Goal: Information Seeking & Learning: Understand process/instructions

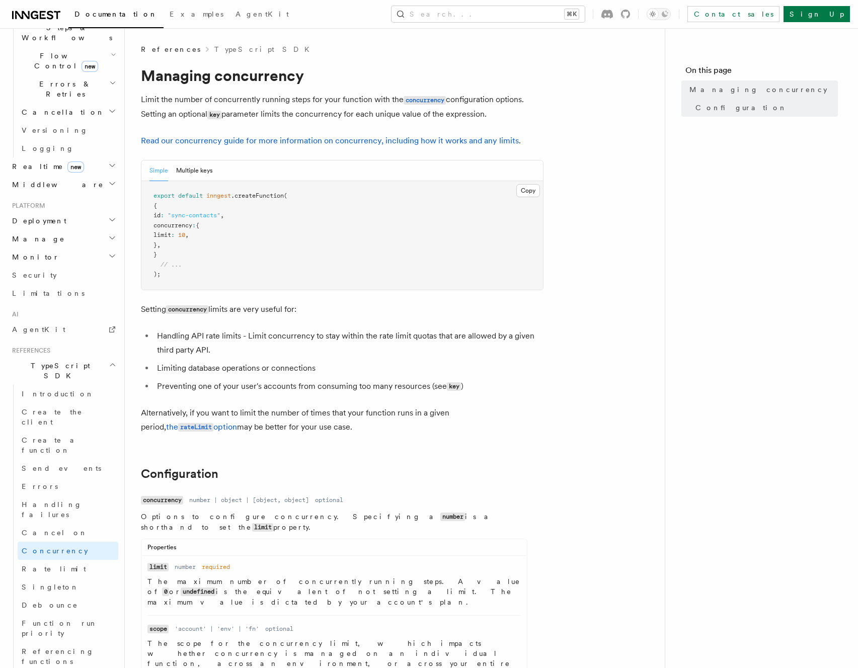
scroll to position [391, 0]
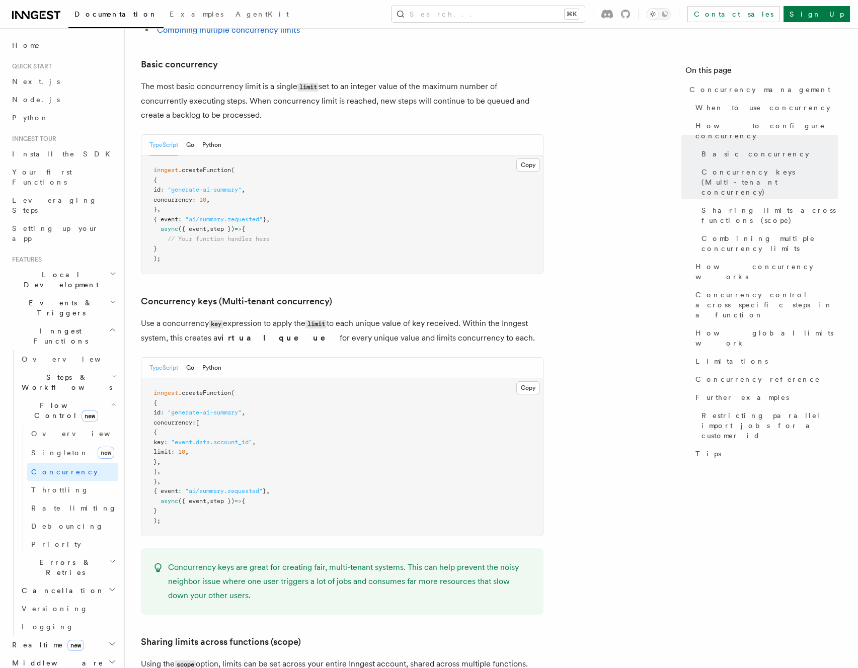
scroll to position [750, 0]
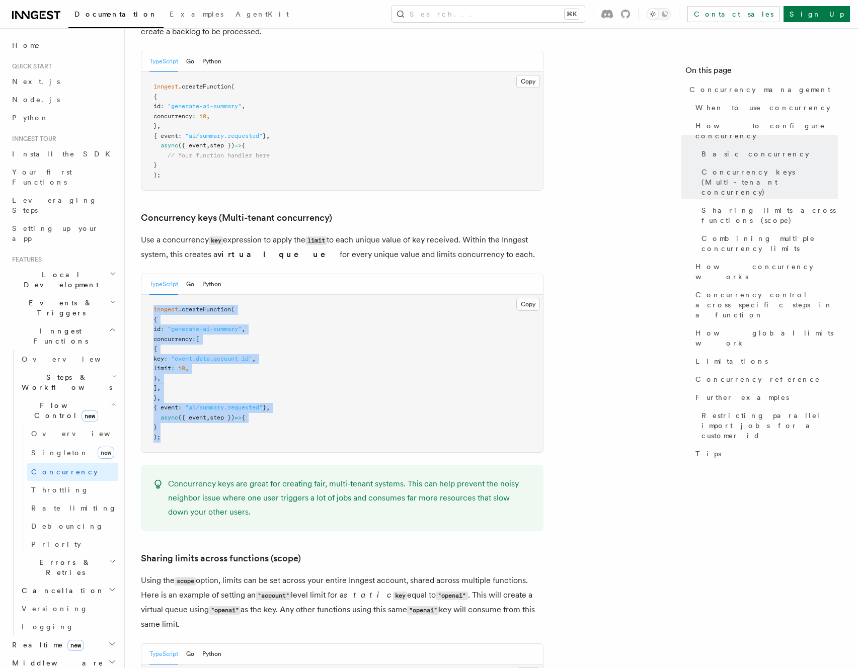
drag, startPoint x: 203, startPoint y: 399, endPoint x: 125, endPoint y: 266, distance: 154.2
copy code "inngest .createFunction ( { id : "generate-ai-summary" , concurrency : [ { key …"
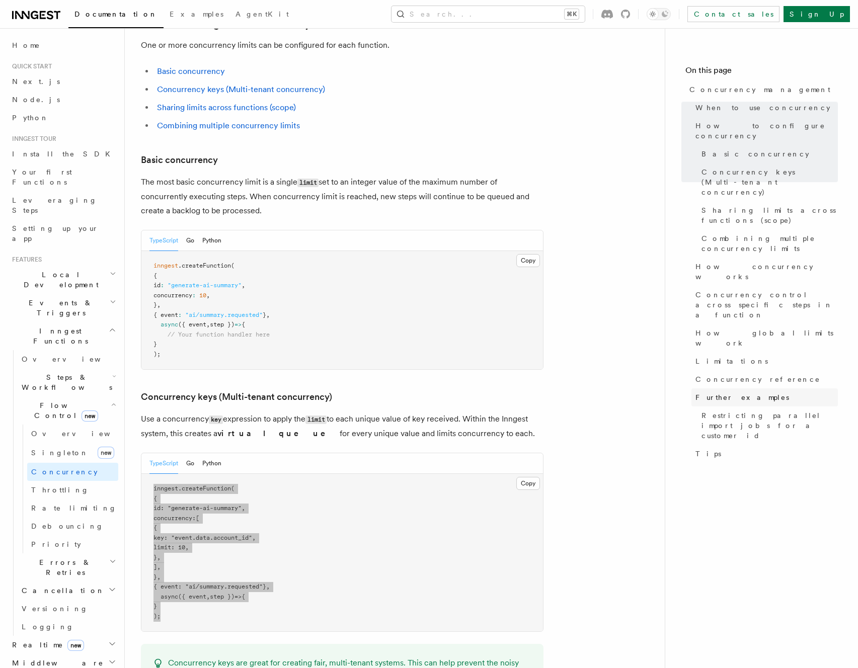
scroll to position [666, 0]
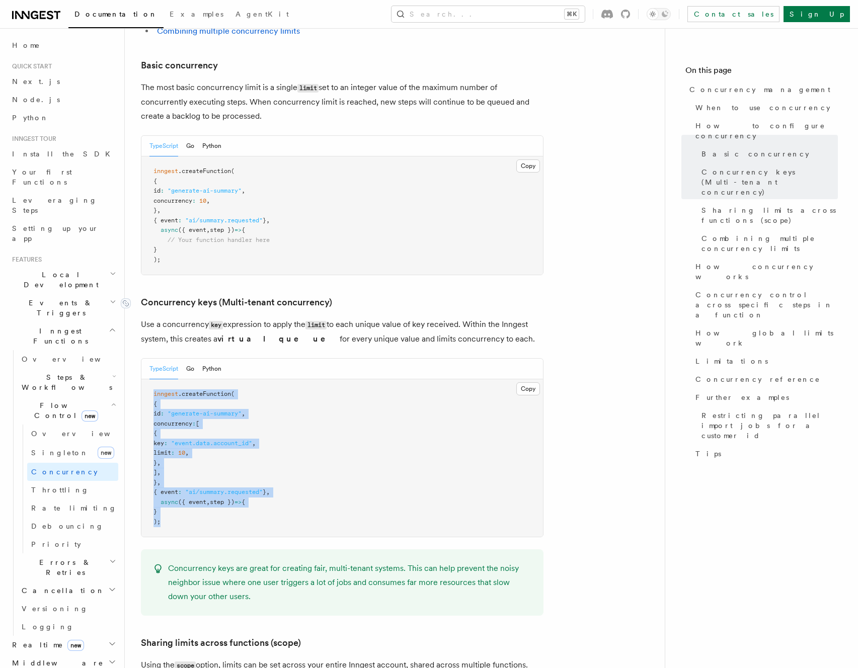
click at [236, 317] on p "Use a concurrency key expression to apply the limit to each unique value of key…" at bounding box center [342, 331] width 402 height 29
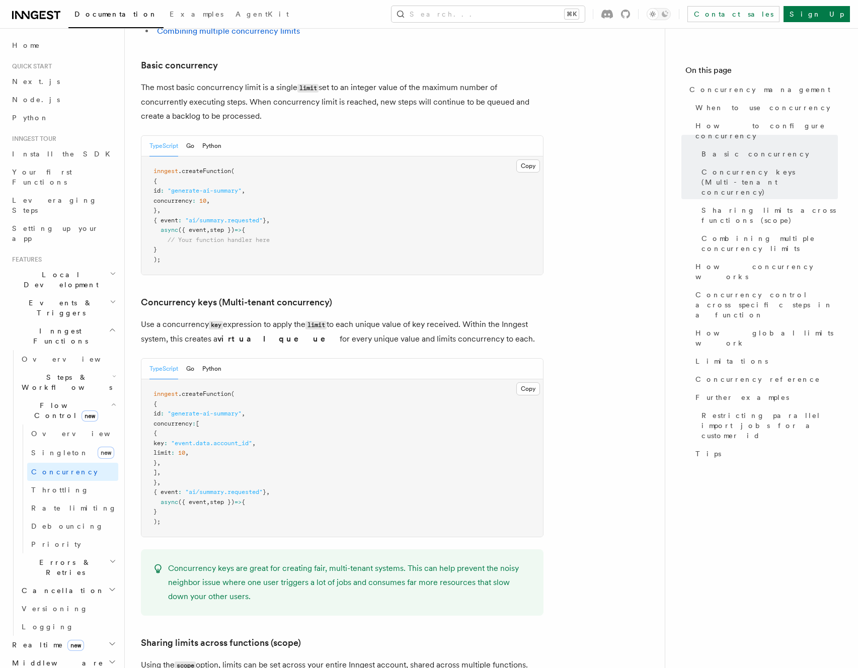
drag, startPoint x: 334, startPoint y: 261, endPoint x: 155, endPoint y: 268, distance: 178.7
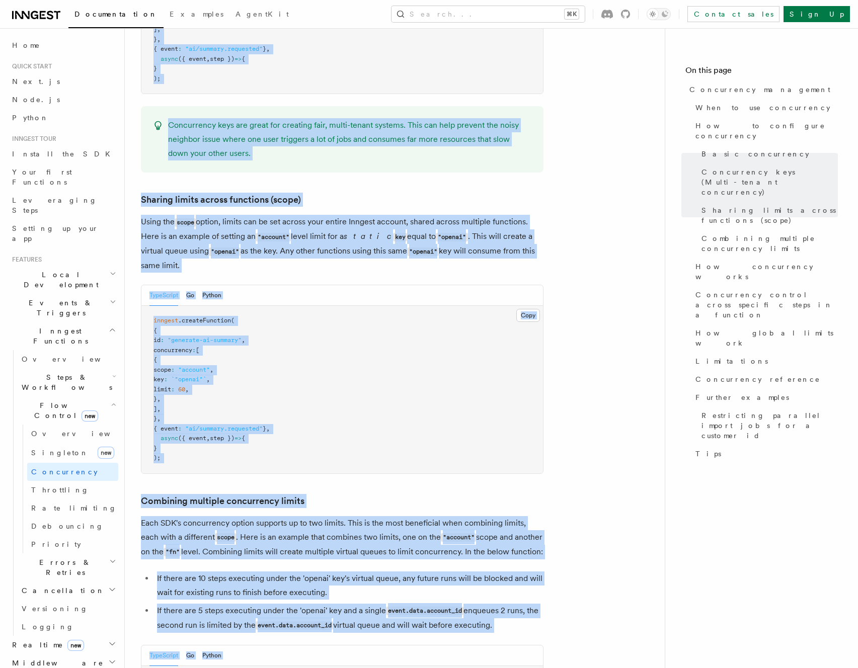
scroll to position [1112, 0]
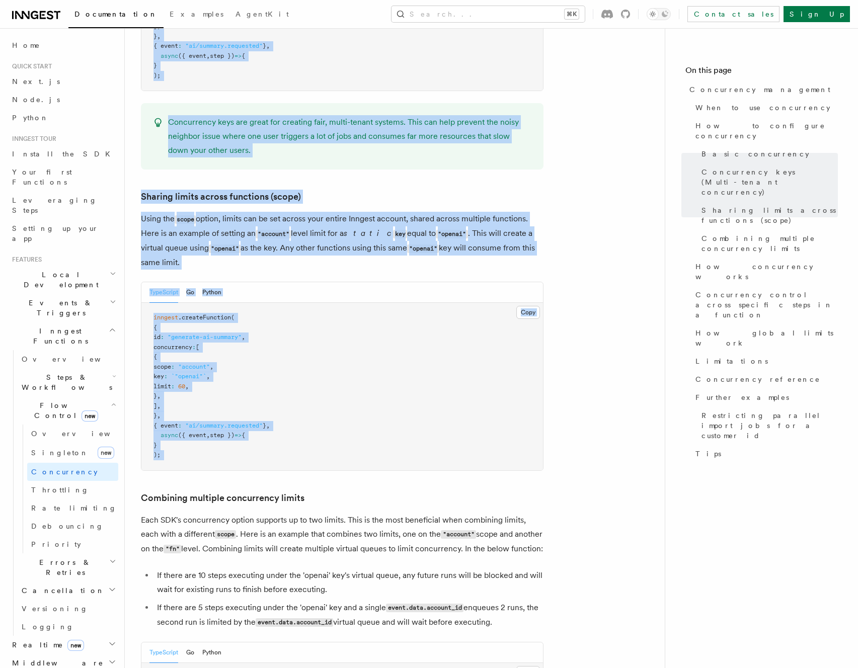
drag, startPoint x: 149, startPoint y: 246, endPoint x: 372, endPoint y: 431, distance: 289.7
copy article "Concurrency keys (Multi-tenant concurrency) Use a concurrency key expression to…"
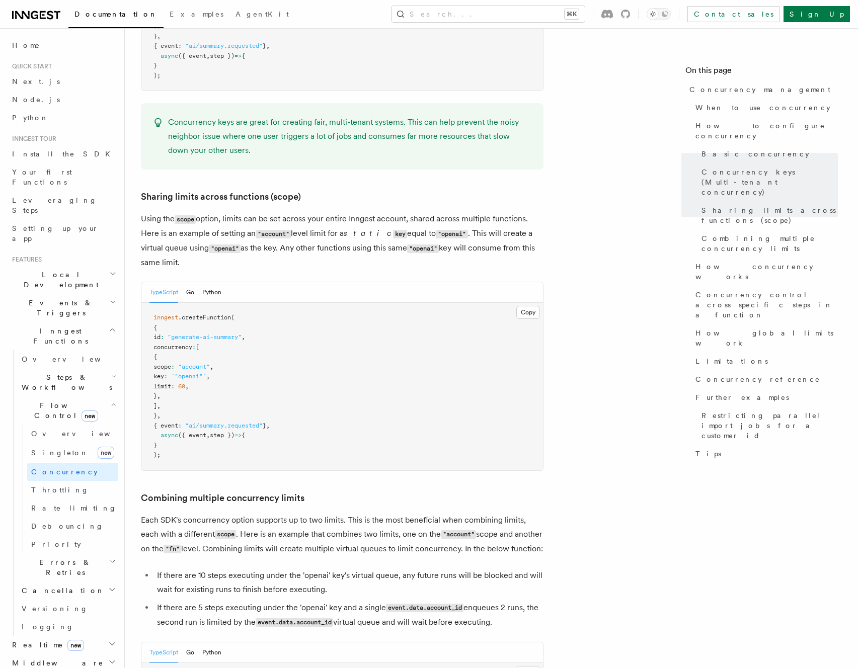
click at [229, 212] on p "Using the scope option, limits can be set across your entire Inngest account, s…" at bounding box center [342, 241] width 402 height 58
click at [419, 212] on p "Using the scope option, limits can be set across your entire Inngest account, s…" at bounding box center [342, 241] width 402 height 58
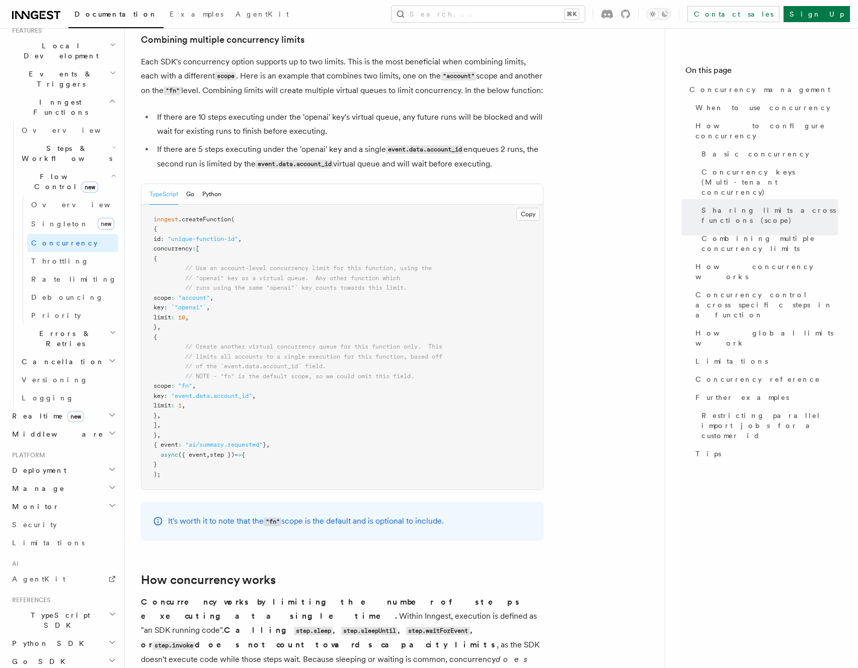
scroll to position [266, 0]
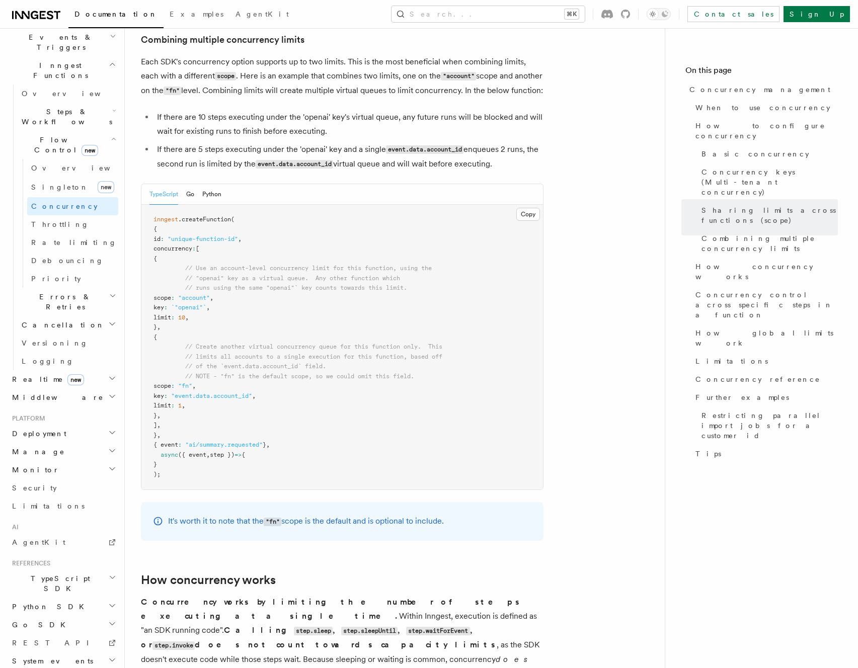
click at [97, 425] on h2 "Deployment" at bounding box center [63, 434] width 110 height 18
click at [81, 636] on h2 "Manage" at bounding box center [63, 645] width 110 height 18
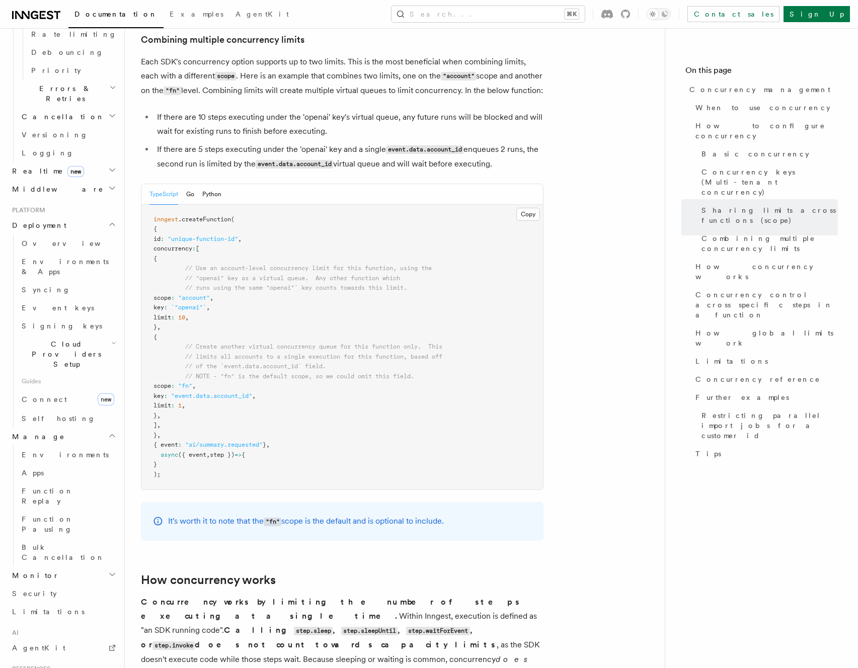
scroll to position [519, 0]
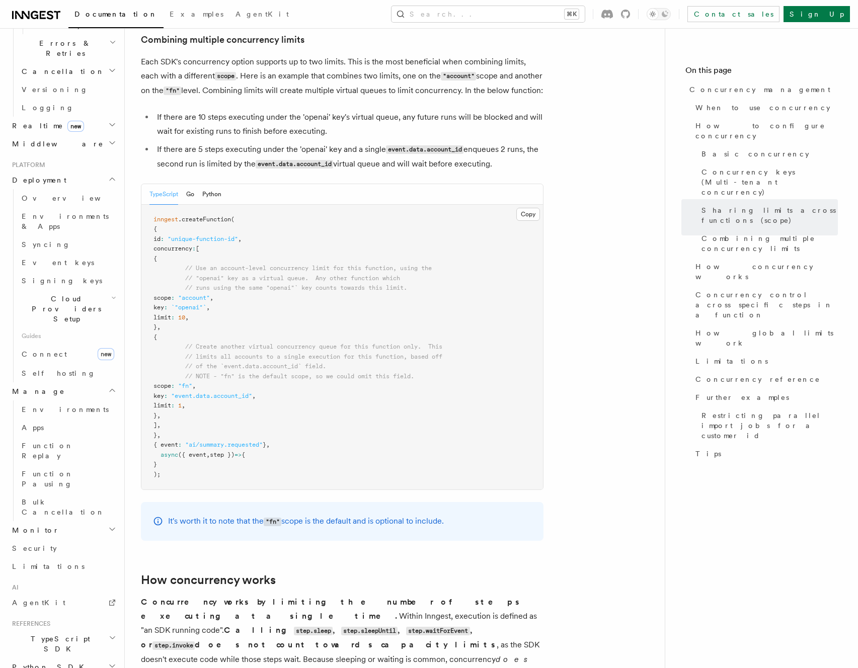
click at [56, 521] on h2 "Monitor" at bounding box center [63, 530] width 110 height 18
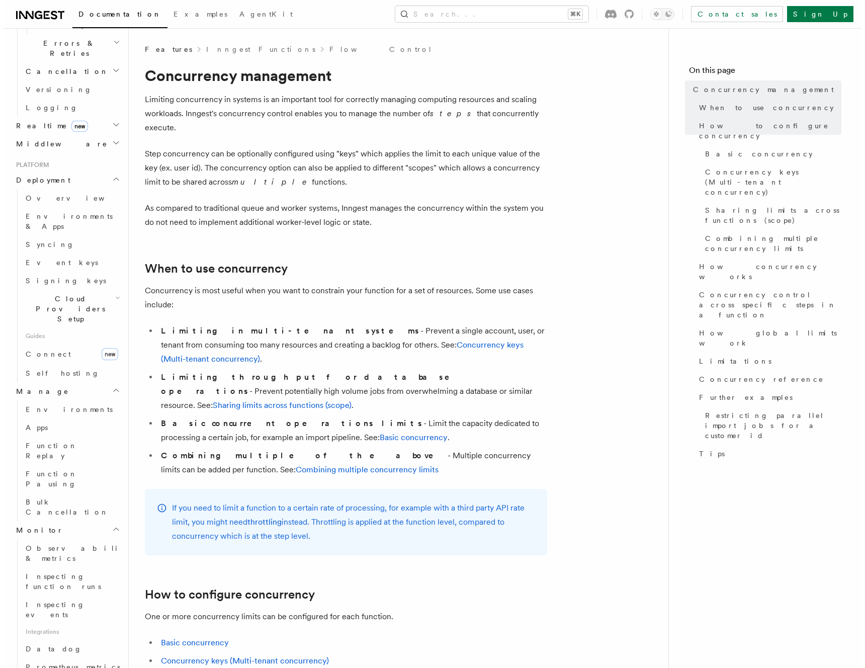
scroll to position [0, 0]
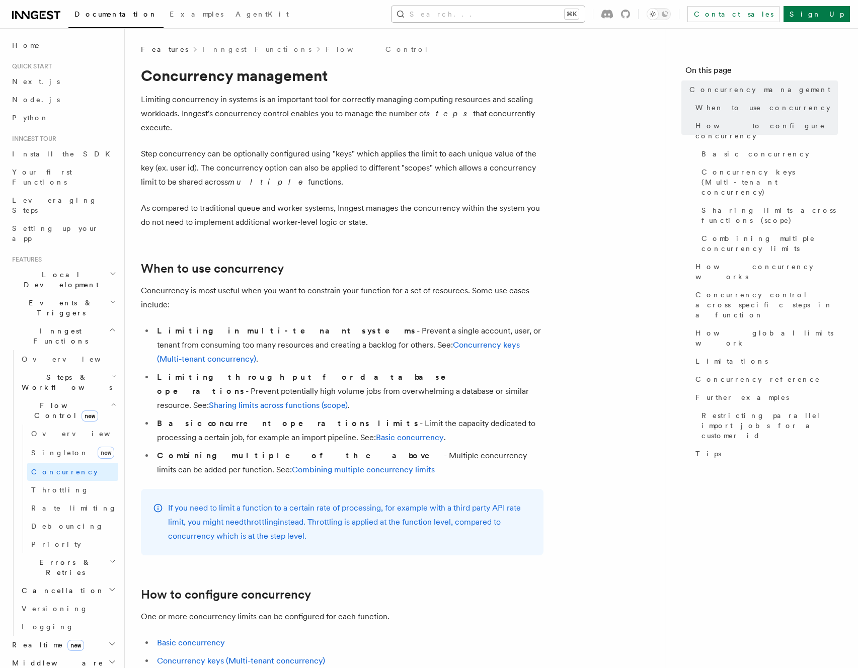
click at [547, 16] on button "Search... ⌘K" at bounding box center [487, 14] width 193 height 16
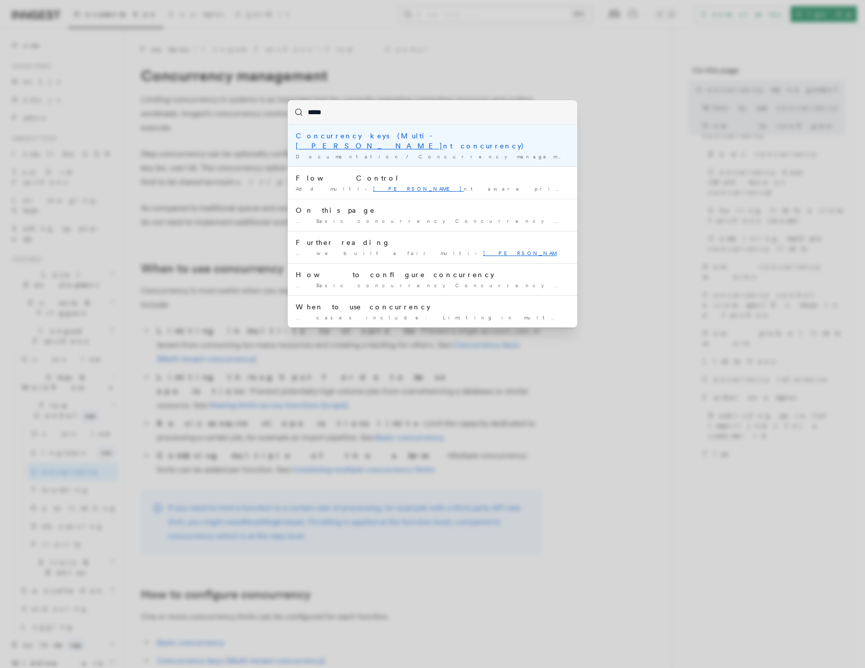
type input "******"
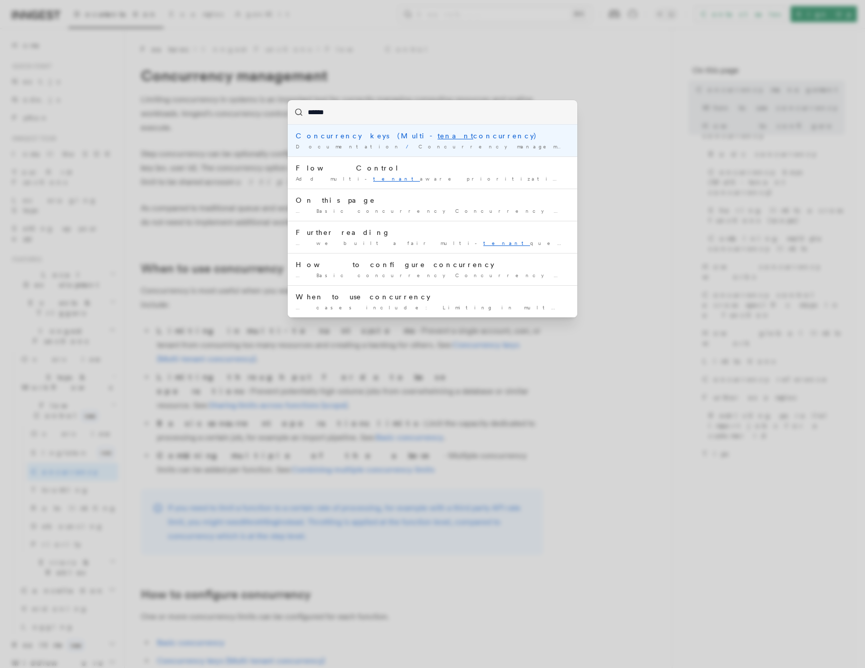
click at [400, 141] on div "Concurrency keys (Multi- tenant concurrency)" at bounding box center [433, 136] width 274 height 10
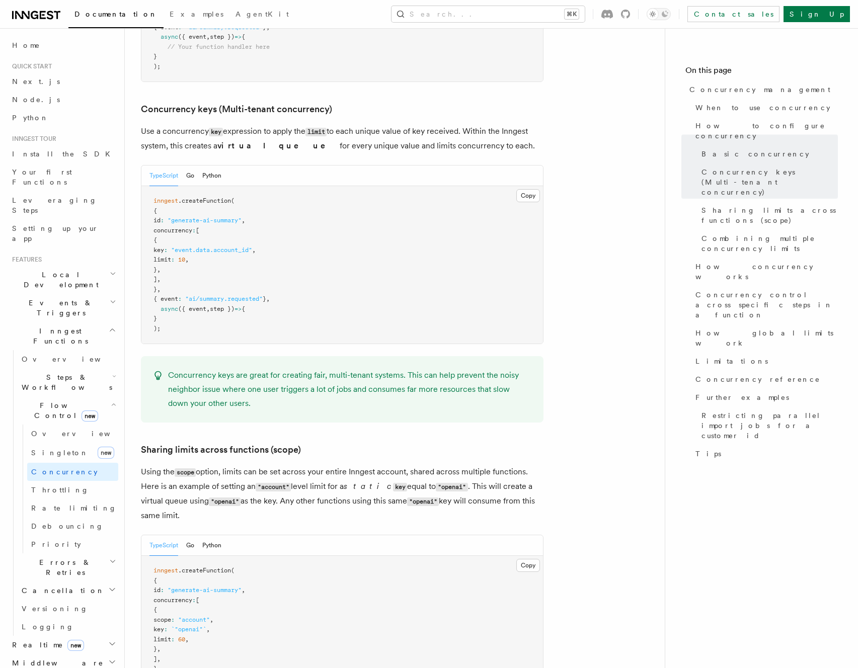
scroll to position [871, 0]
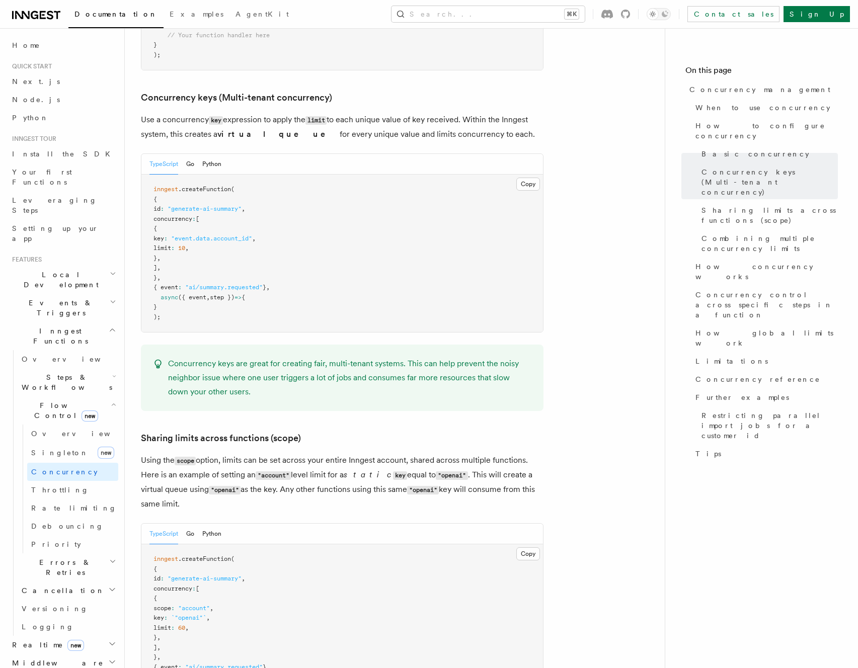
click at [286, 113] on p "Use a concurrency key expression to apply the limit to each unique value of key…" at bounding box center [342, 127] width 402 height 29
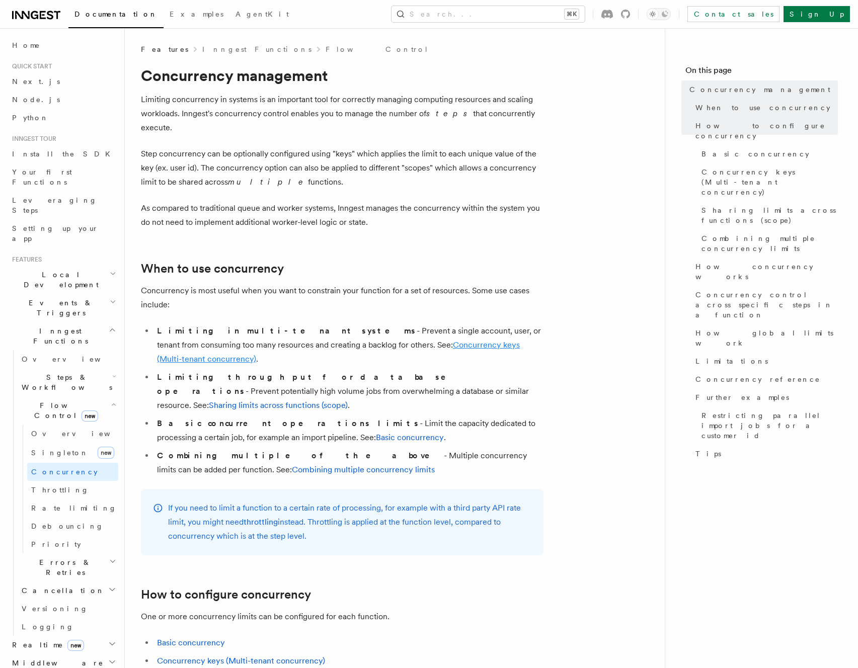
click at [460, 340] on link "Concurrency keys (Multi-tenant concurrency)" at bounding box center [338, 352] width 363 height 24
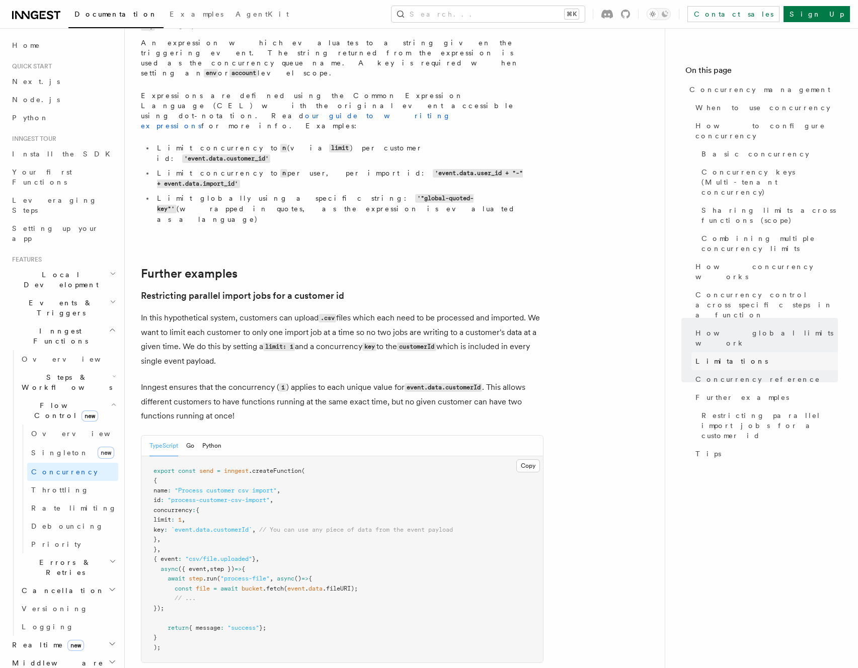
scroll to position [3802, 0]
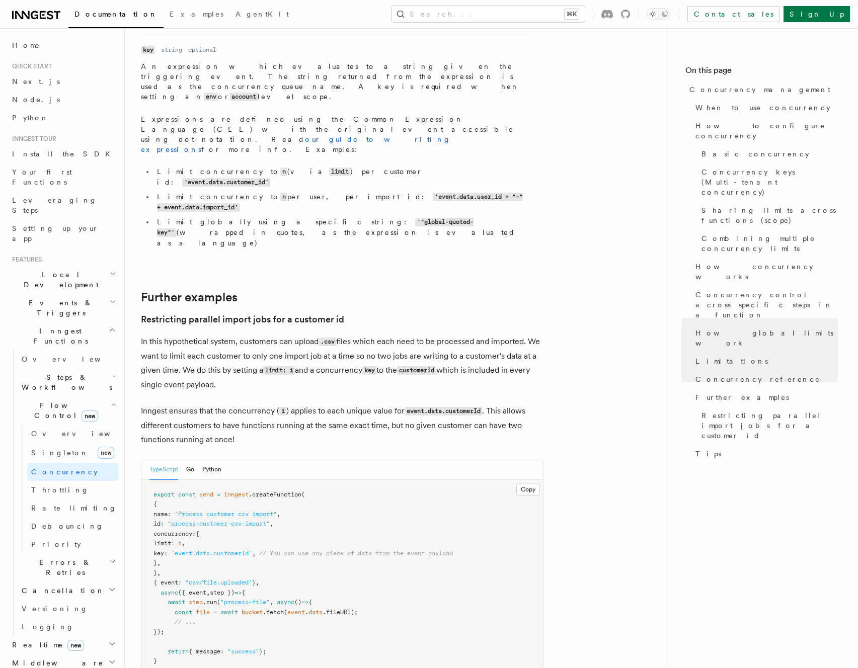
click at [108, 658] on icon "button" at bounding box center [112, 662] width 8 height 8
click at [104, 636] on h2 "Realtime new" at bounding box center [63, 645] width 110 height 18
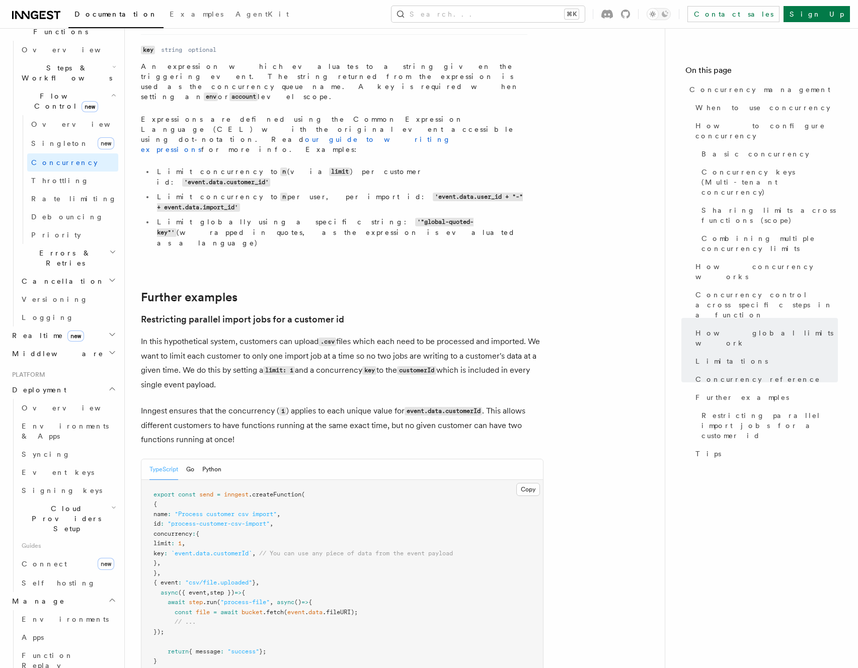
scroll to position [421, 0]
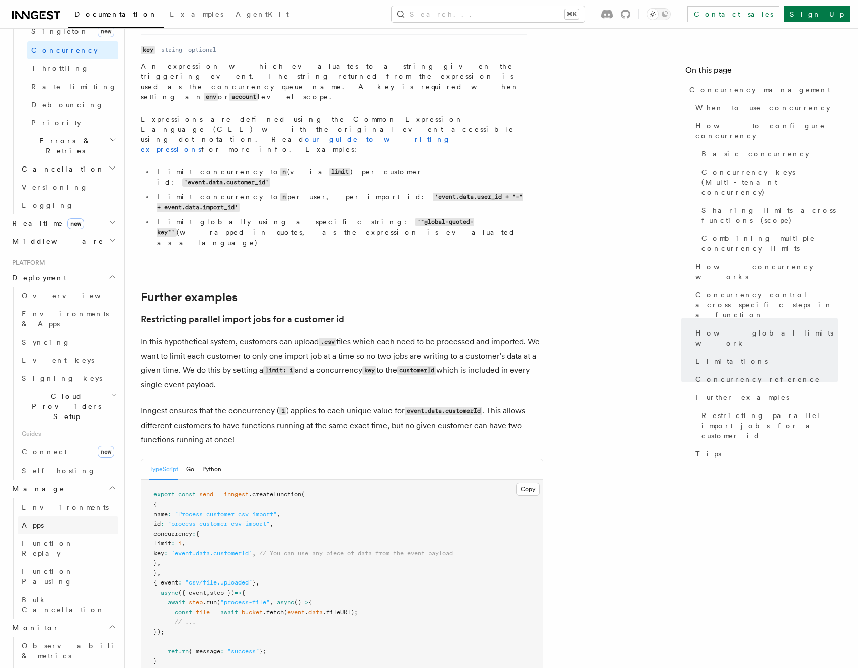
click at [45, 516] on link "Apps" at bounding box center [68, 525] width 101 height 18
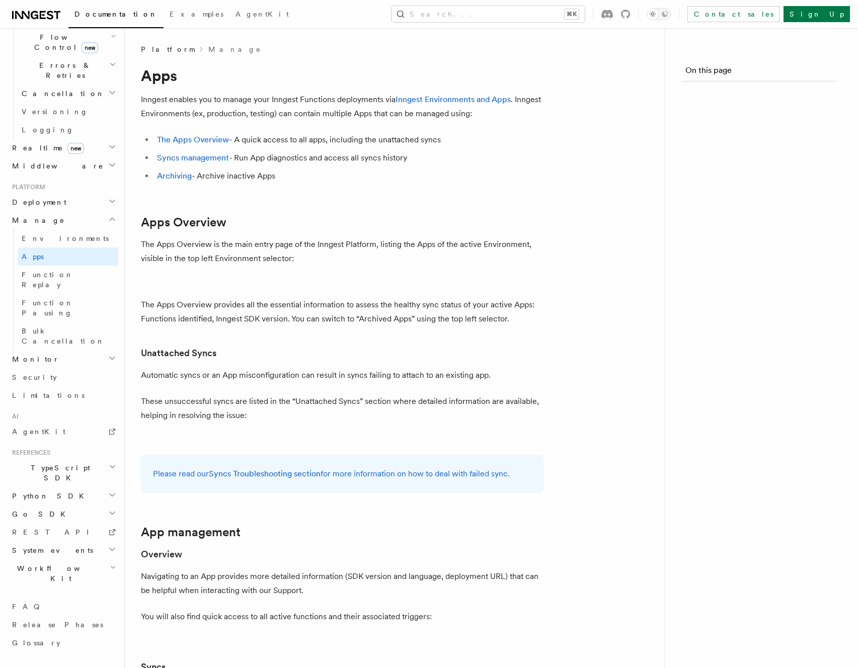
scroll to position [227, 0]
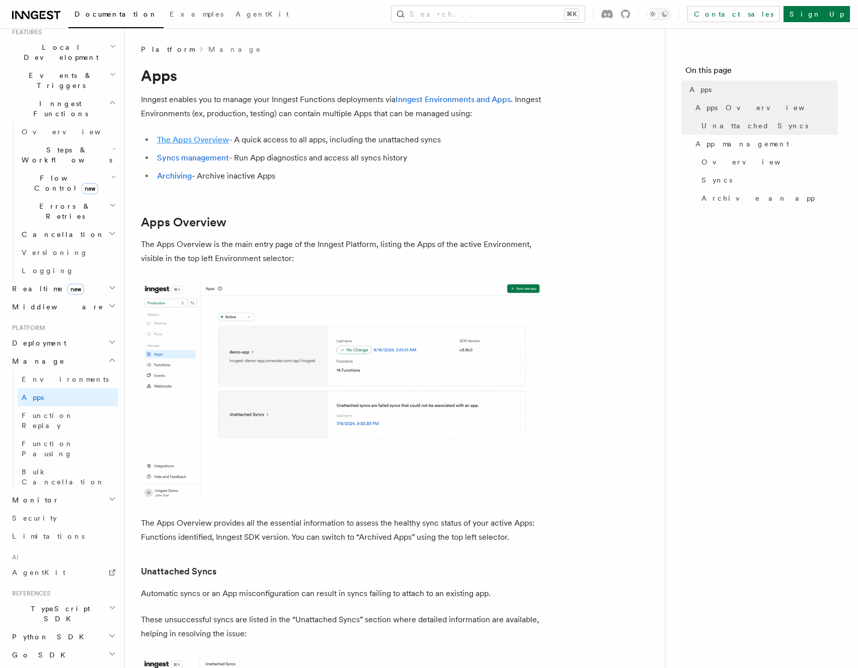
click at [204, 135] on link "The Apps Overview" at bounding box center [193, 140] width 72 height 10
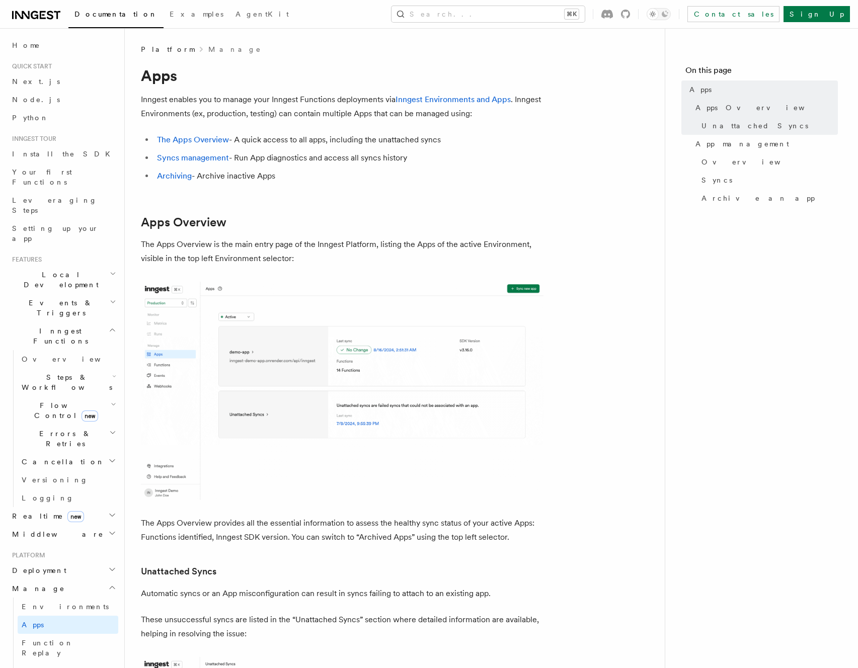
click at [111, 248] on header "Search... Documentation Examples AgentKit Home Quick start Next.js Node.js Pyth…" at bounding box center [62, 348] width 125 height 640
click at [106, 266] on h2 "Local Development" at bounding box center [63, 280] width 110 height 28
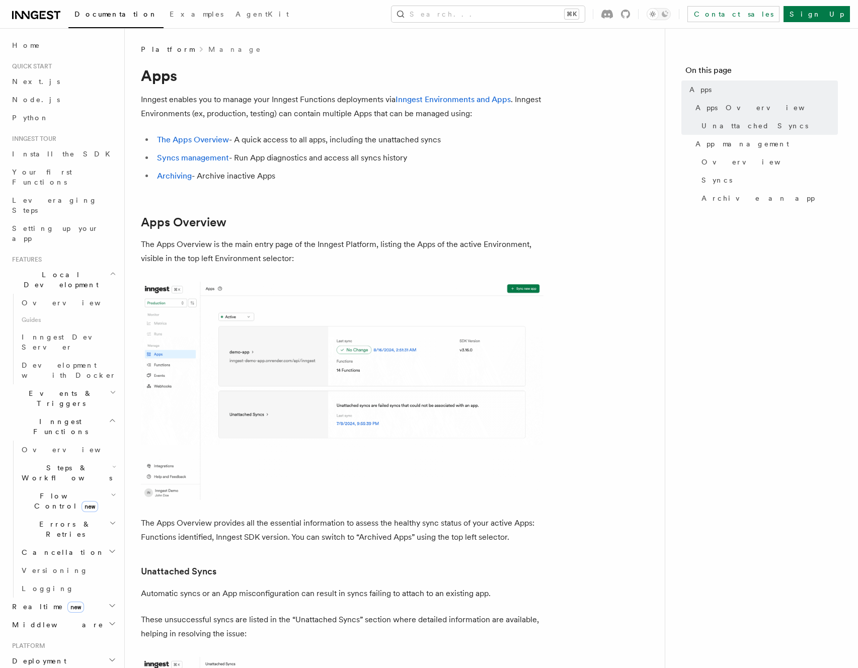
click at [106, 266] on h2 "Local Development" at bounding box center [63, 280] width 110 height 28
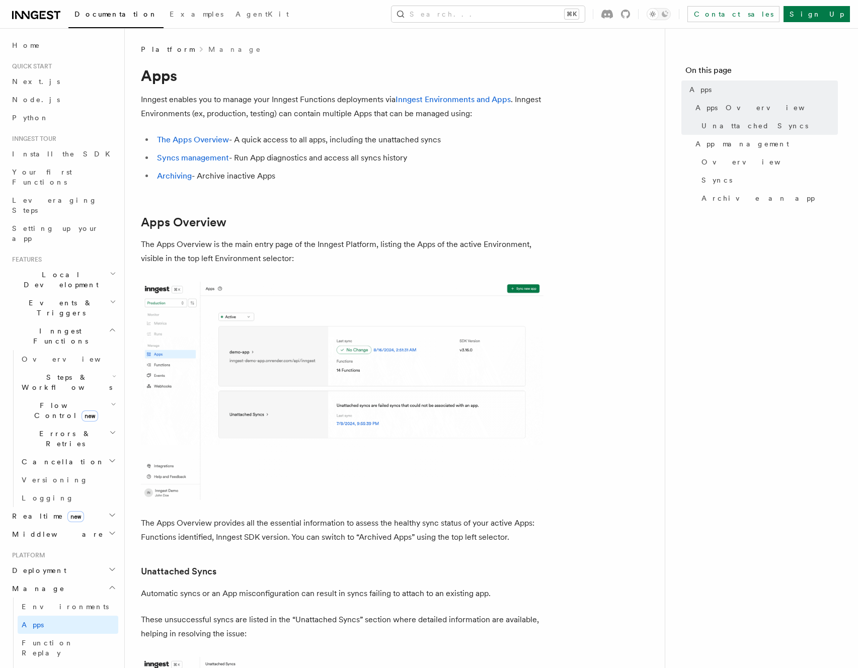
click at [110, 298] on icon "button" at bounding box center [113, 302] width 7 height 8
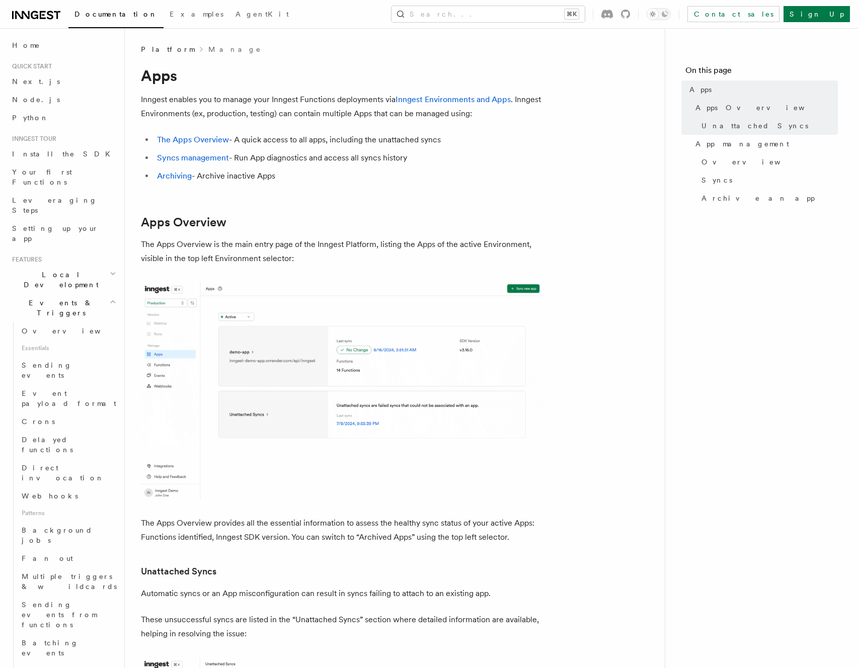
click at [110, 298] on icon "button" at bounding box center [113, 302] width 7 height 8
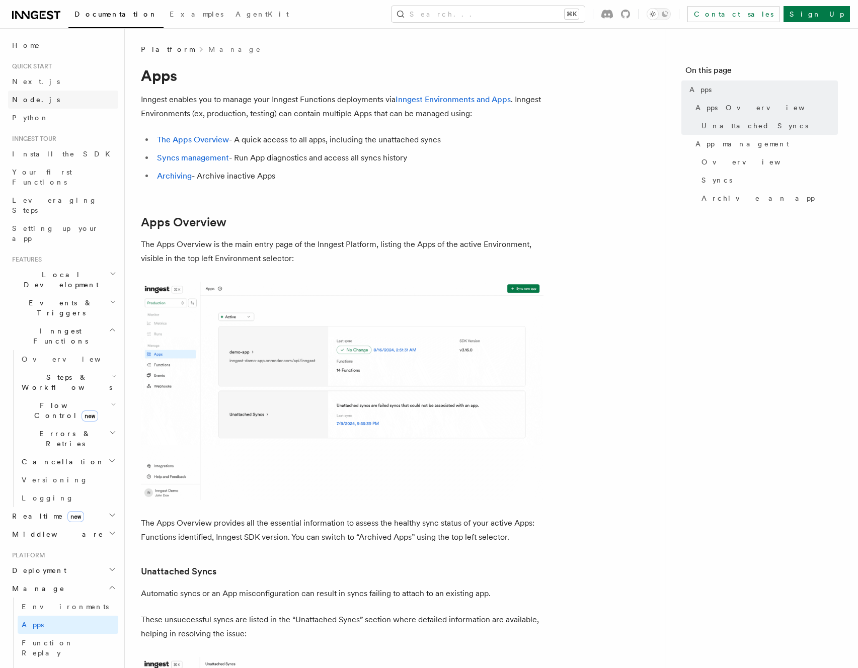
click at [33, 100] on span "Node.js" at bounding box center [36, 100] width 48 height 8
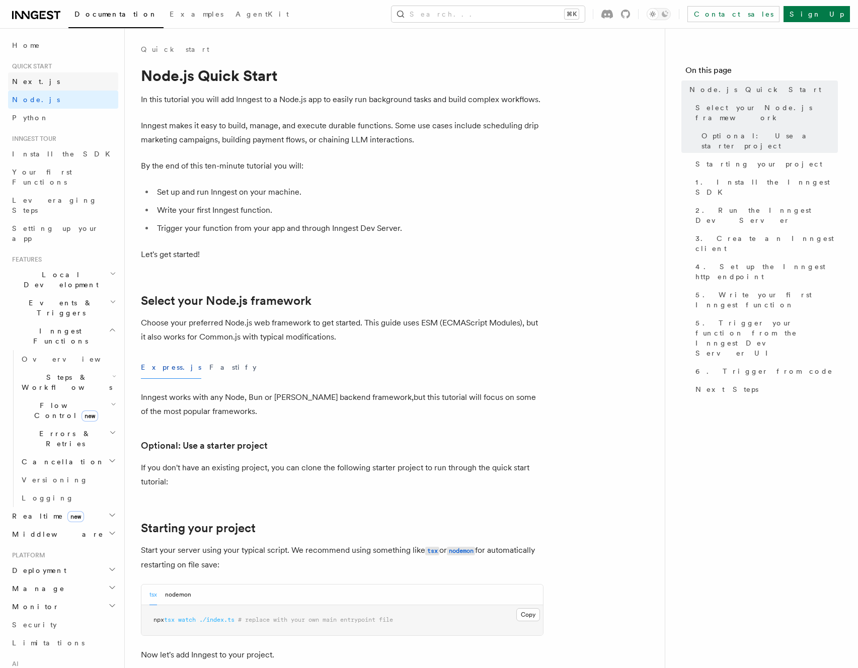
click at [40, 76] on link "Next.js" at bounding box center [63, 81] width 110 height 18
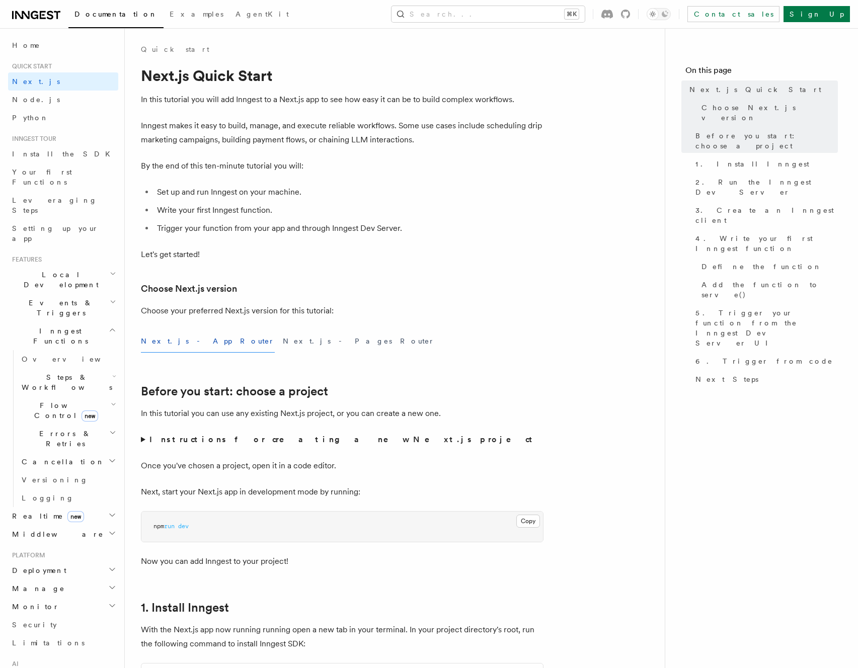
click at [107, 8] on link "Documentation" at bounding box center [115, 15] width 95 height 25
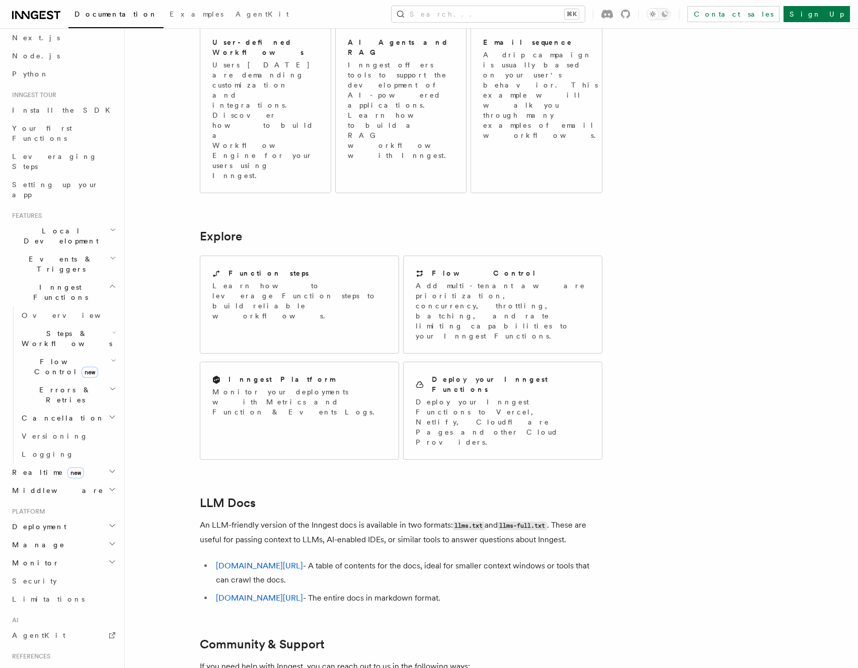
scroll to position [57, 0]
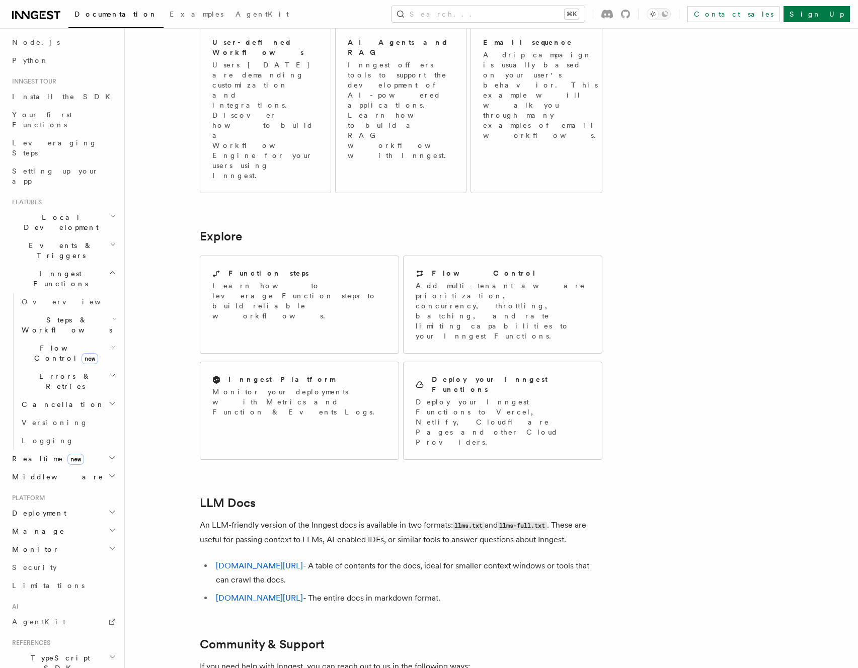
click at [105, 494] on h2 "Platform" at bounding box center [63, 498] width 110 height 8
click at [96, 504] on h2 "Deployment" at bounding box center [63, 513] width 110 height 18
click at [81, 545] on span "Environments & Apps" at bounding box center [65, 554] width 87 height 18
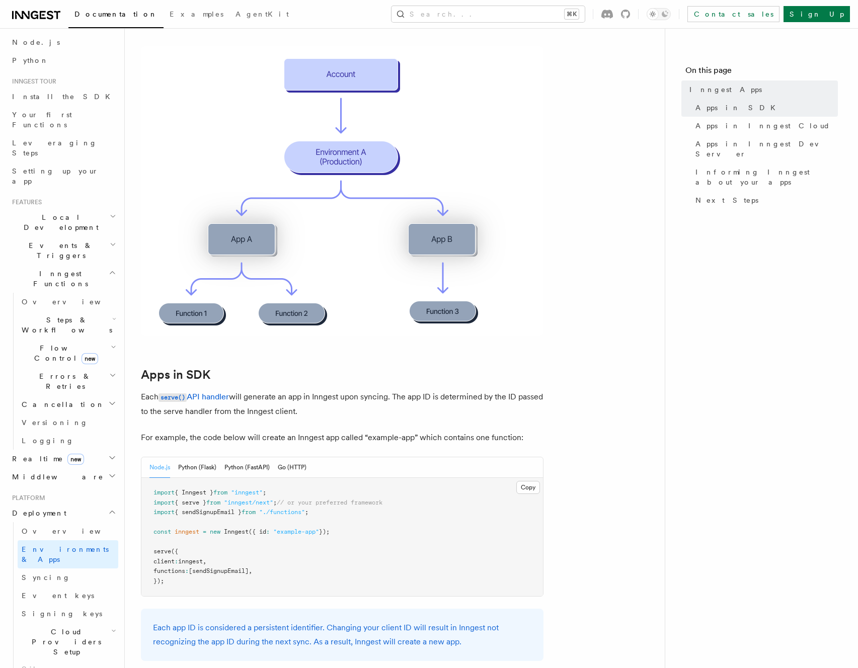
scroll to position [333, 0]
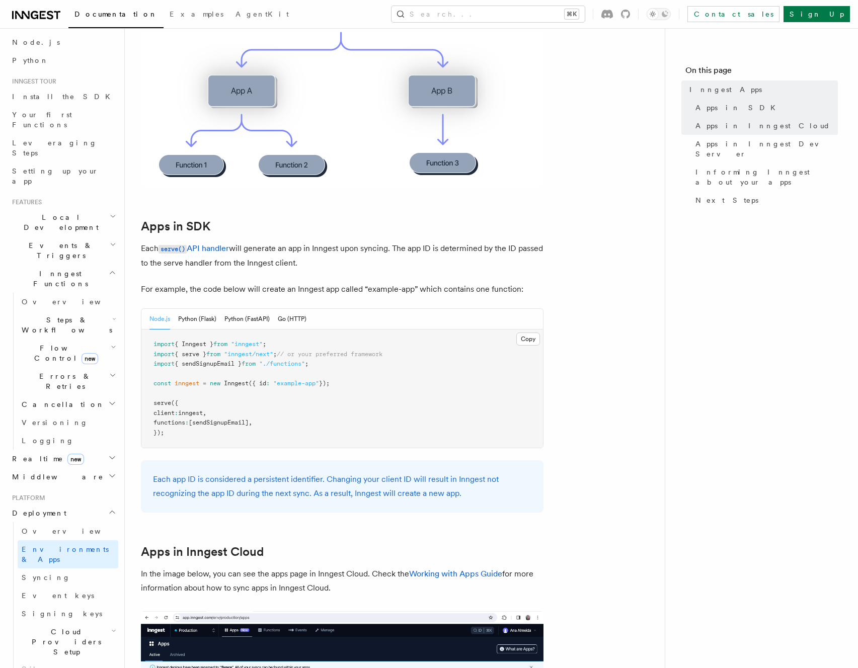
click at [767, 329] on nav "On this page Inngest Apps Apps in SDK Apps in Inngest Cloud Apps in Inngest Dev…" at bounding box center [760, 348] width 193 height 640
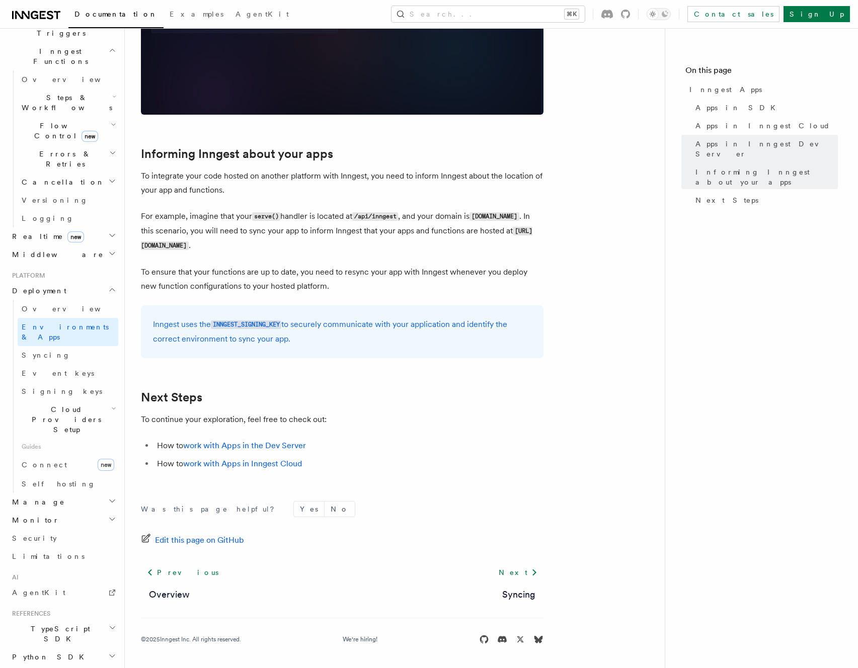
scroll to position [300, 0]
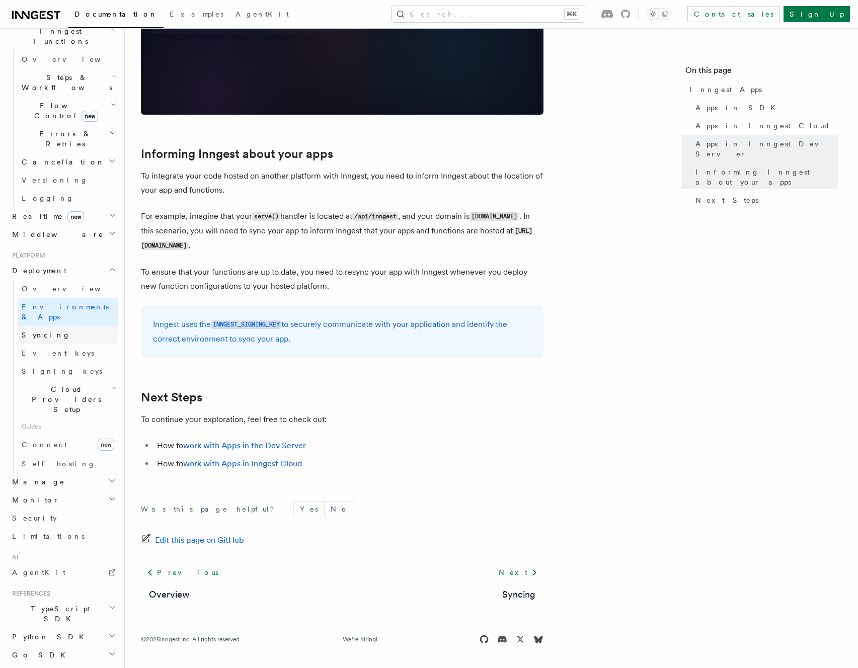
click at [45, 326] on link "Syncing" at bounding box center [68, 335] width 101 height 18
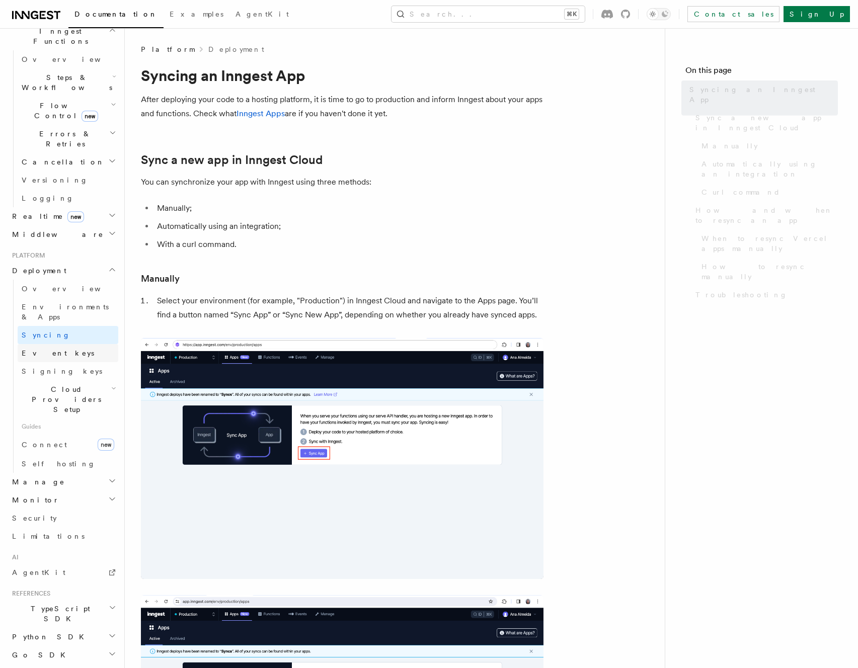
click at [40, 349] on span "Event keys" at bounding box center [58, 353] width 72 height 8
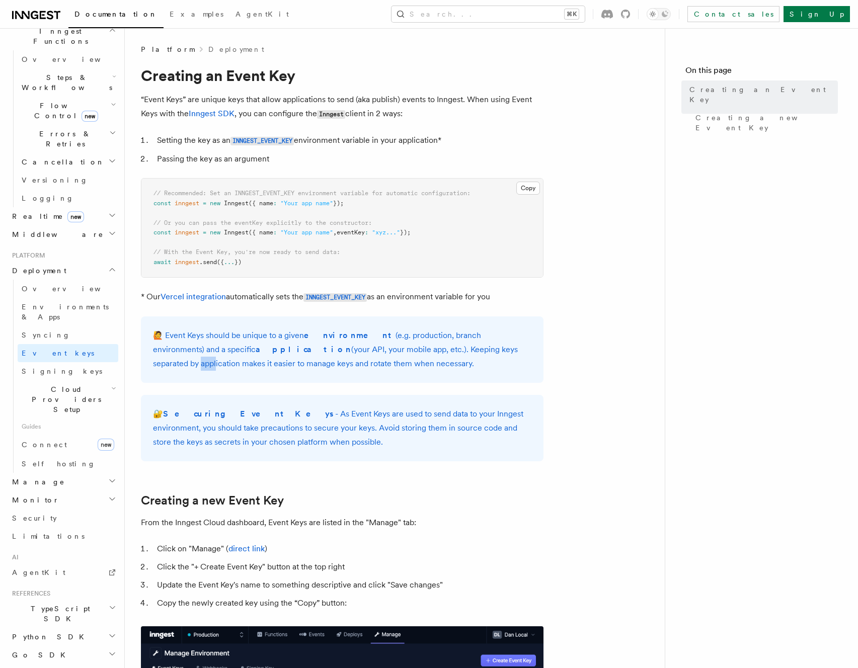
click at [453, 344] on p "🙋 Event Keys should be unique to a given environment (e.g. production, branch e…" at bounding box center [342, 349] width 378 height 42
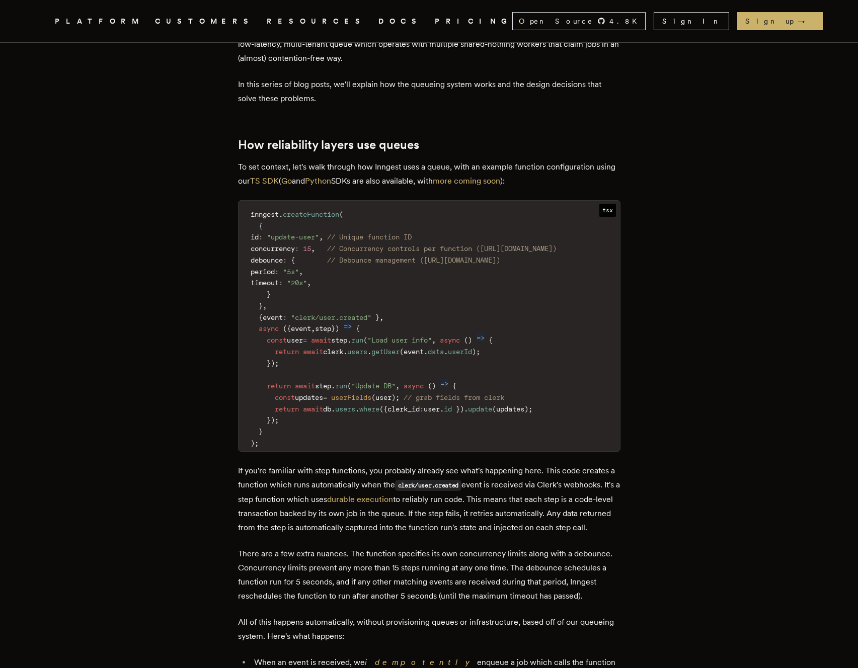
scroll to position [1095, 0]
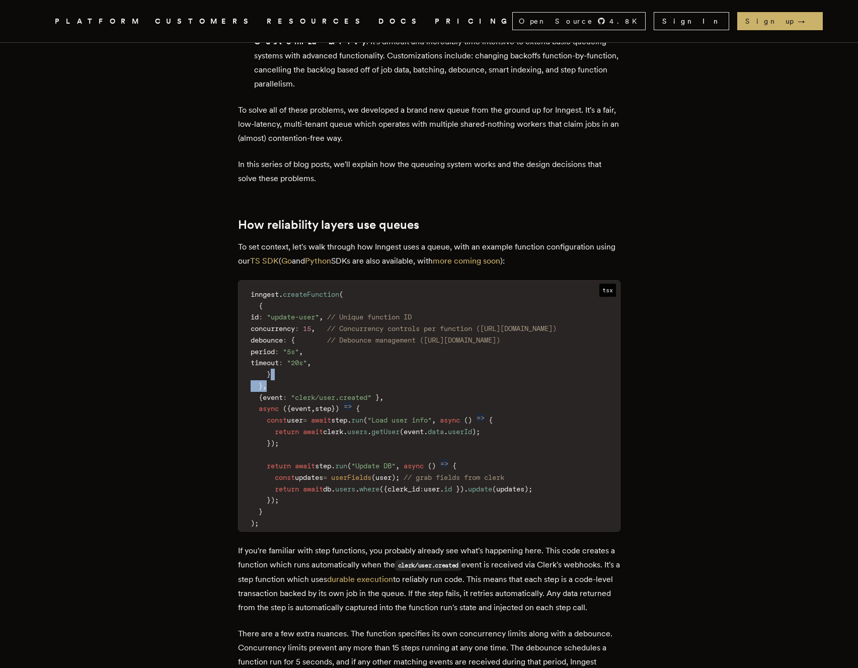
drag, startPoint x: 279, startPoint y: 347, endPoint x: 306, endPoint y: 333, distance: 31.0
click at [306, 333] on code "inngest . createFunction ( { id : "update-user" , // Unique function ID concurr…" at bounding box center [428, 409] width 381 height 244
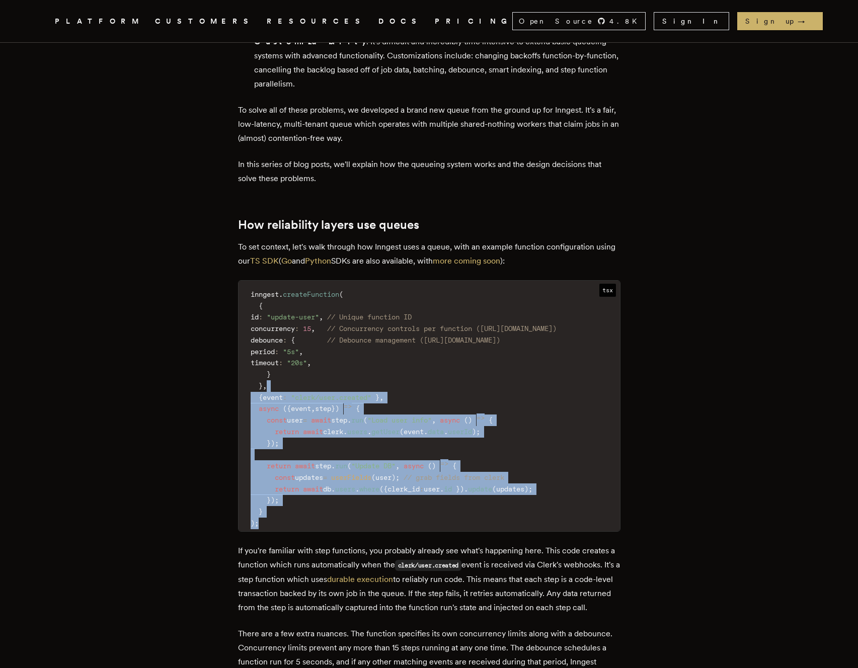
drag, startPoint x: 322, startPoint y: 338, endPoint x: 391, endPoint y: 477, distance: 155.0
click at [391, 477] on code "inngest . createFunction ( { id : "update-user" , // Unique function ID concurr…" at bounding box center [428, 409] width 381 height 244
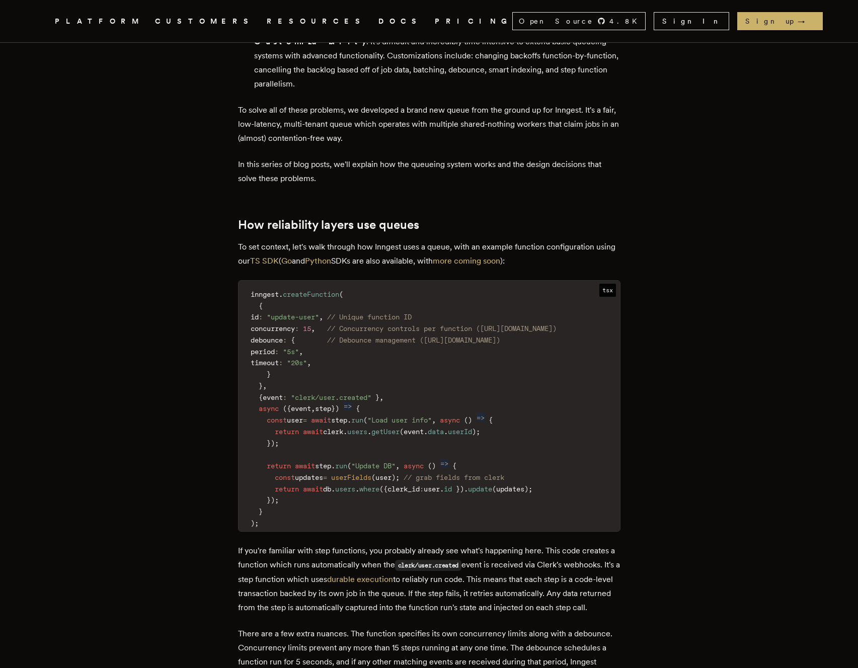
click at [384, 475] on code "inngest . createFunction ( { id : "update-user" , // Unique function ID concurr…" at bounding box center [428, 409] width 381 height 244
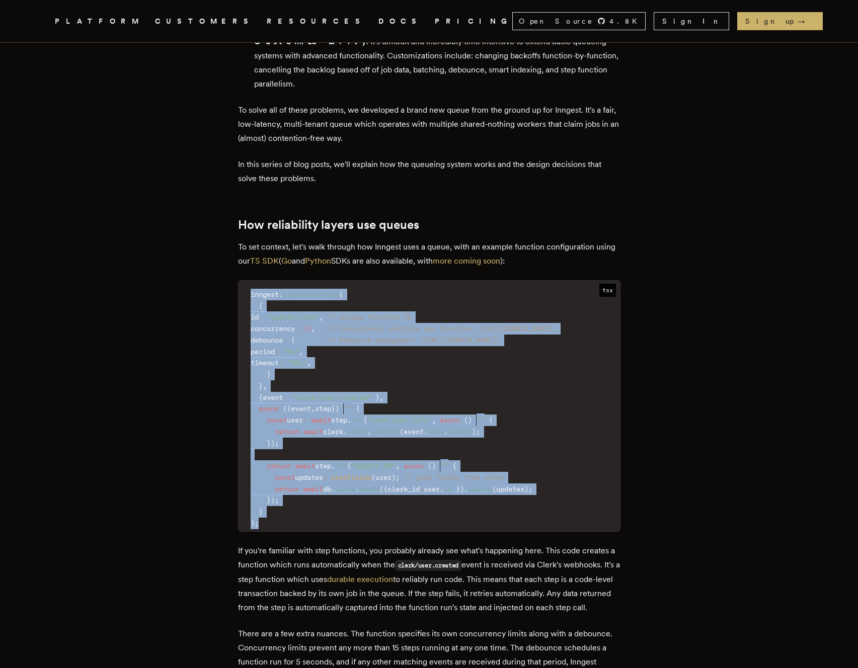
drag, startPoint x: 368, startPoint y: 479, endPoint x: 216, endPoint y: 247, distance: 277.9
copy code "inngest . createFunction ( { id : "update-user" , // Unique function ID concurr…"
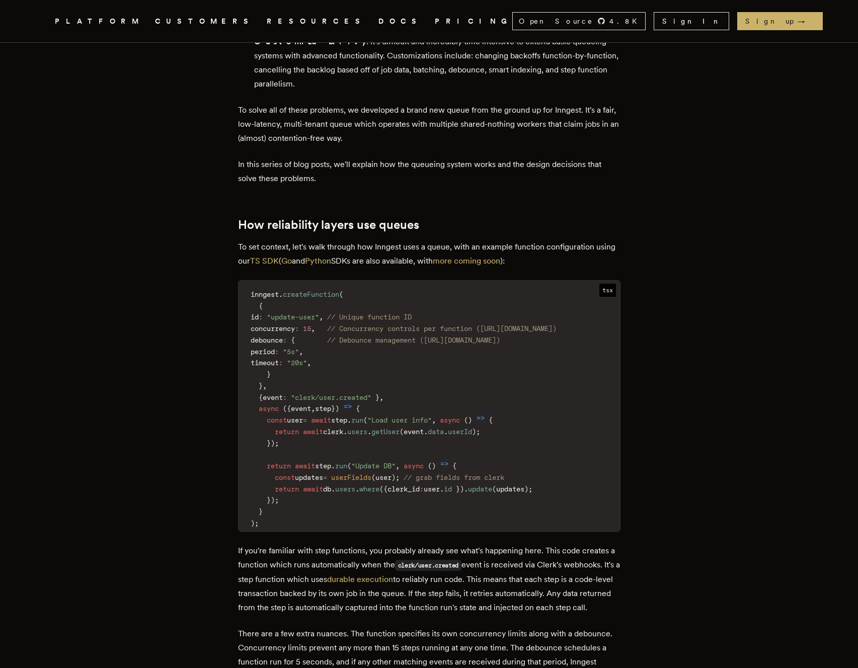
click at [307, 359] on span ""20s"" at bounding box center [297, 363] width 20 height 8
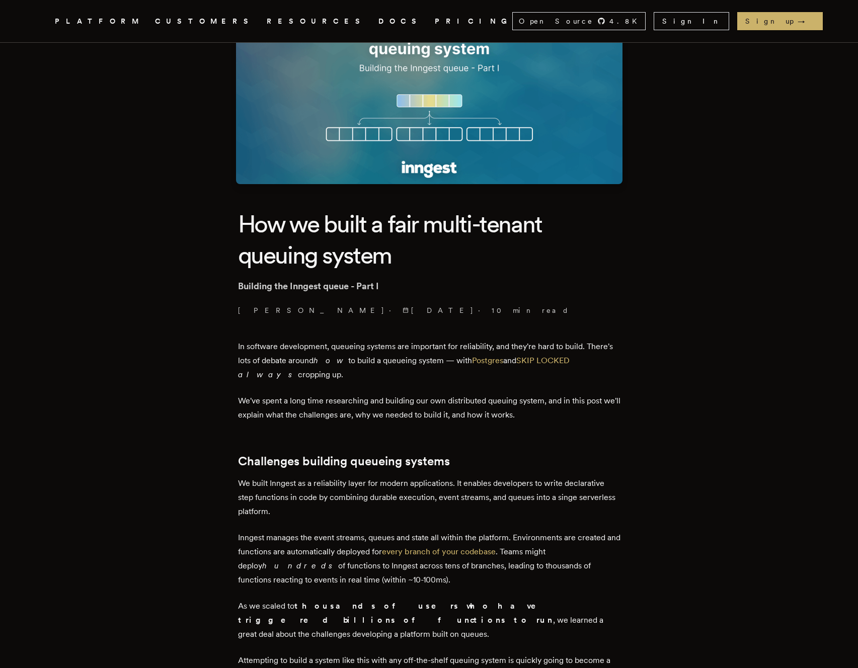
scroll to position [0, 0]
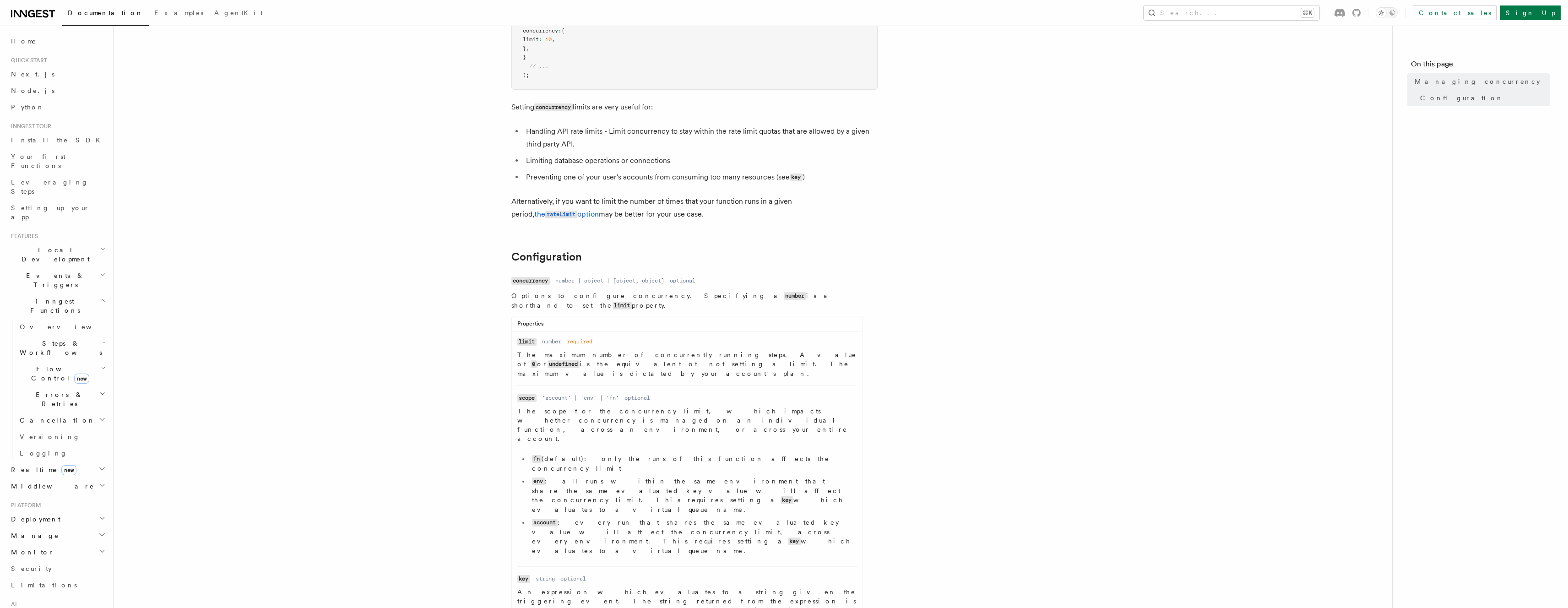
scroll to position [201, 0]
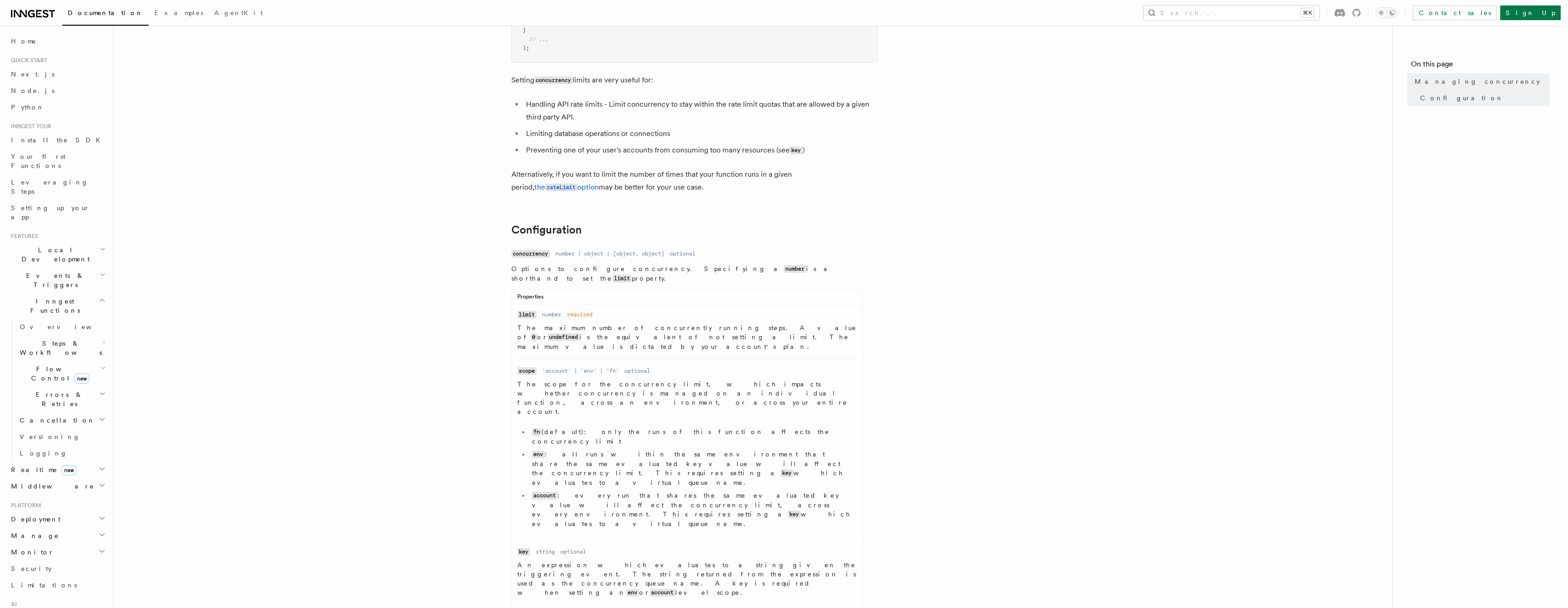
drag, startPoint x: 553, startPoint y: 405, endPoint x: 643, endPoint y: 406, distance: 90.0
click at [638, 450] on li "env : all runs within the same environment that share the same evaluated key va…" at bounding box center [693, 468] width 328 height 37
drag, startPoint x: 652, startPoint y: 406, endPoint x: 721, endPoint y: 410, distance: 69.1
click at [655, 450] on li "env : all runs within the same environment that share the same evaluated key va…" at bounding box center [693, 468] width 328 height 37
drag, startPoint x: 763, startPoint y: 413, endPoint x: 651, endPoint y: 415, distance: 112.0
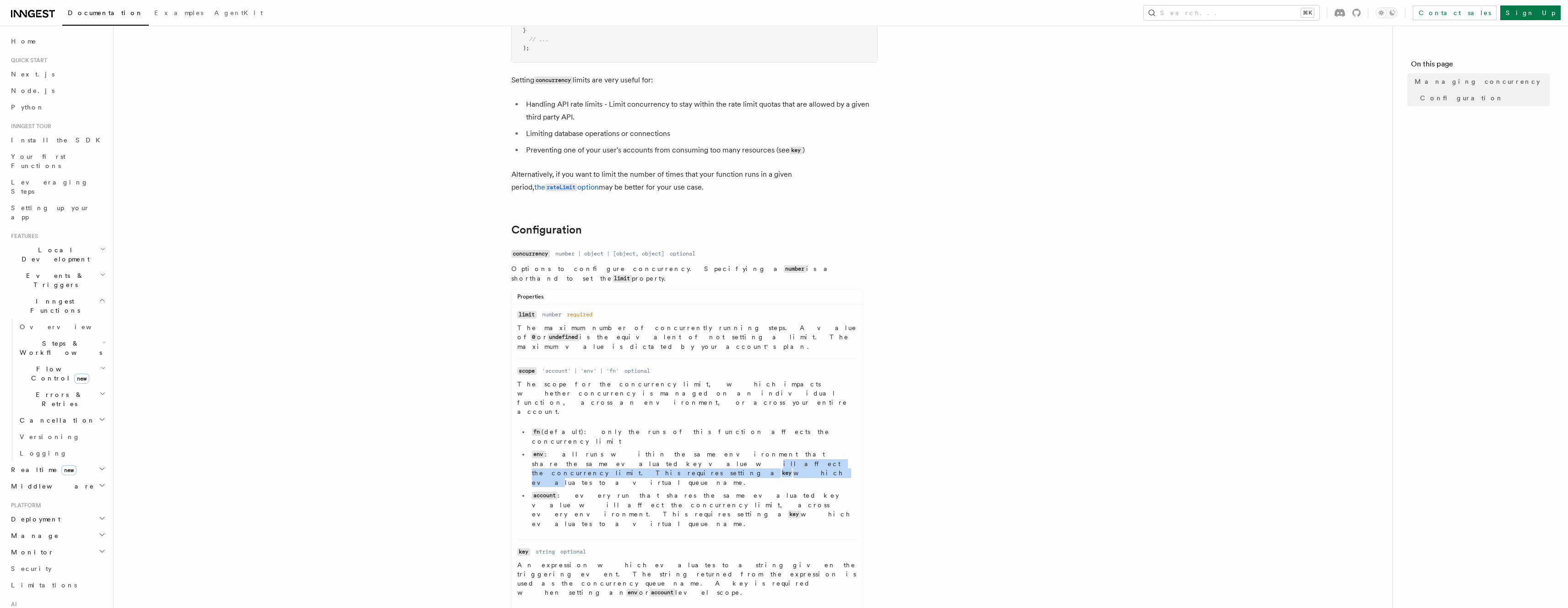
click at [651, 450] on li "env : all runs within the same environment that share the same evaluated key va…" at bounding box center [693, 468] width 328 height 37
drag, startPoint x: 754, startPoint y: 418, endPoint x: 792, endPoint y: 442, distance: 44.9
click at [792, 442] on ul "fn (default): only the runs of this function affects the concurrency limit env …" at bounding box center [686, 477] width 339 height 101
click at [792, 491] on li "account : every run that shares the same evaluated key value will affect the co…" at bounding box center [693, 509] width 328 height 37
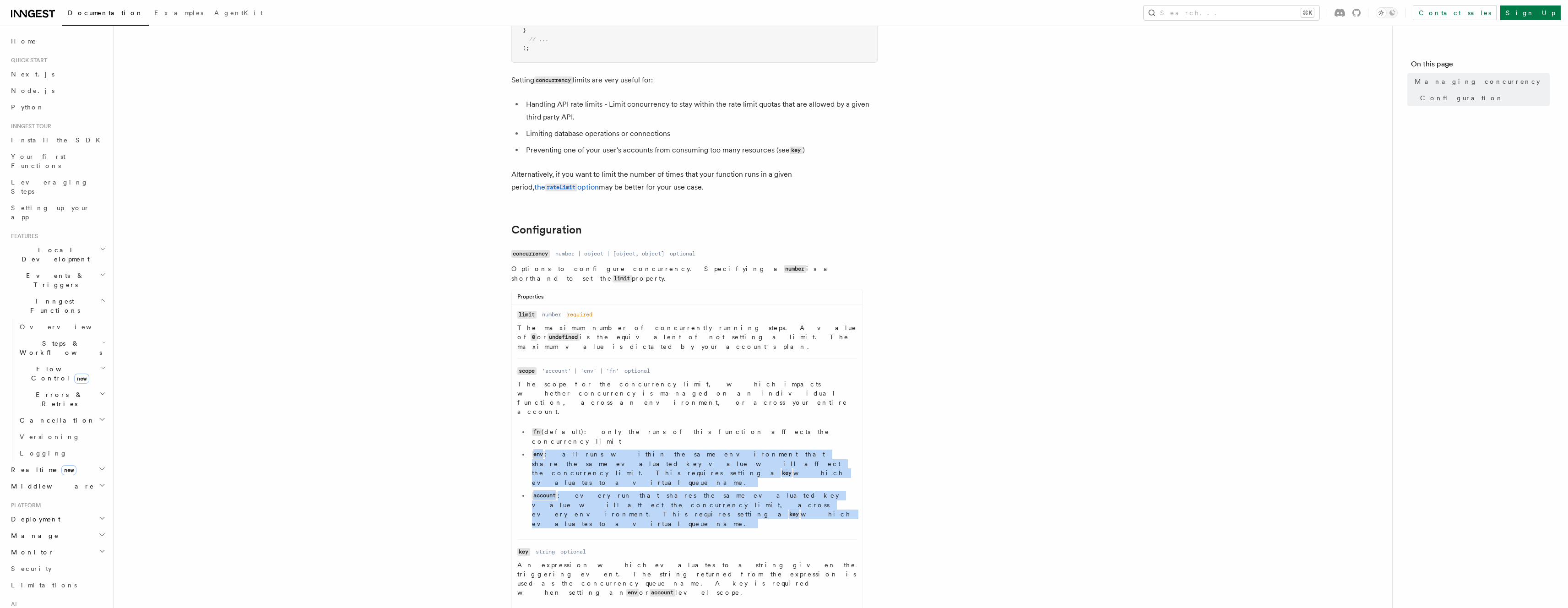
drag, startPoint x: 777, startPoint y: 442, endPoint x: 512, endPoint y: 407, distance: 267.3
click at [512, 406] on ul "Name limit Type number Required required Description The maximum number of conc…" at bounding box center [686, 522] width 350 height 424
copy ul "env : all runs within the same environment that share the same evaluated key va…"
click at [761, 445] on dd "The scope for the concurrency limit, which impacts whether concurrency is manag…" at bounding box center [686, 455] width 339 height 152
drag, startPoint x: 728, startPoint y: 433, endPoint x: 494, endPoint y: 394, distance: 237.2
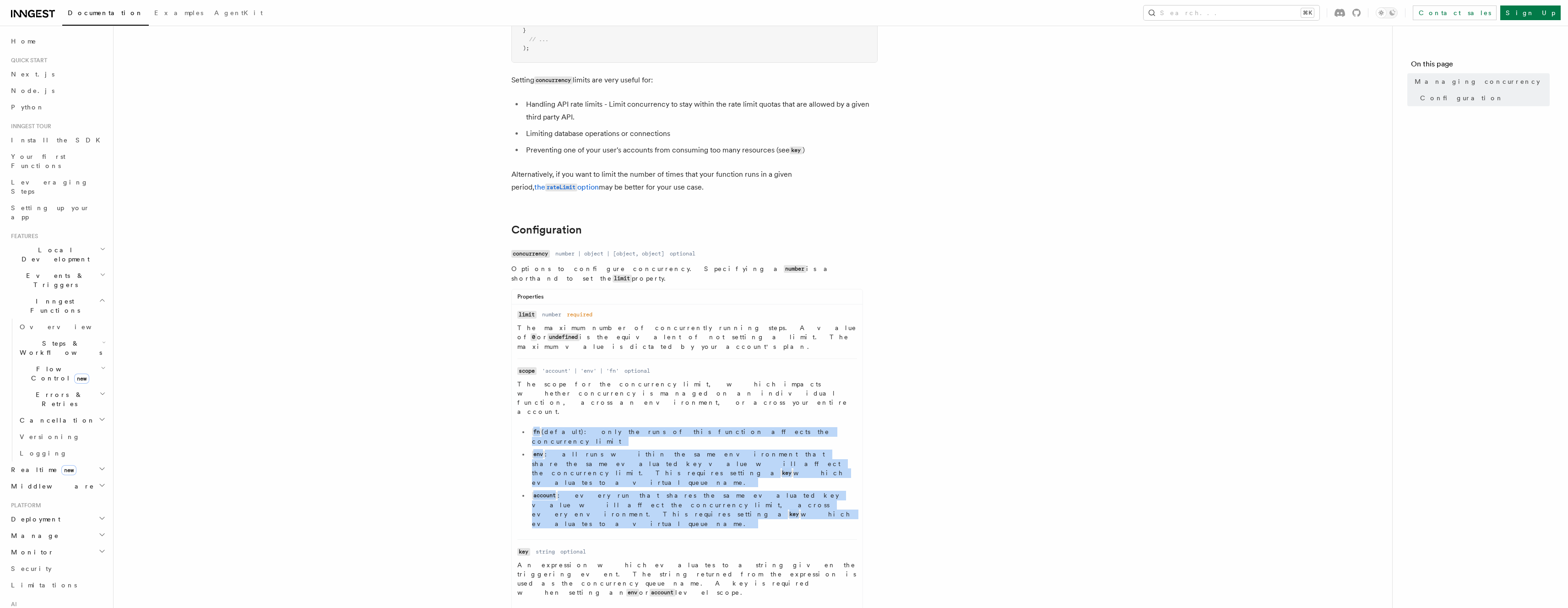
click at [494, 394] on article "References TypeScript SDK Managing concurrency Limit the number of concurrently…" at bounding box center [753, 431] width 1249 height 1183
copy ul "fn (default): only the runs of this function affects the concurrency limit env …"
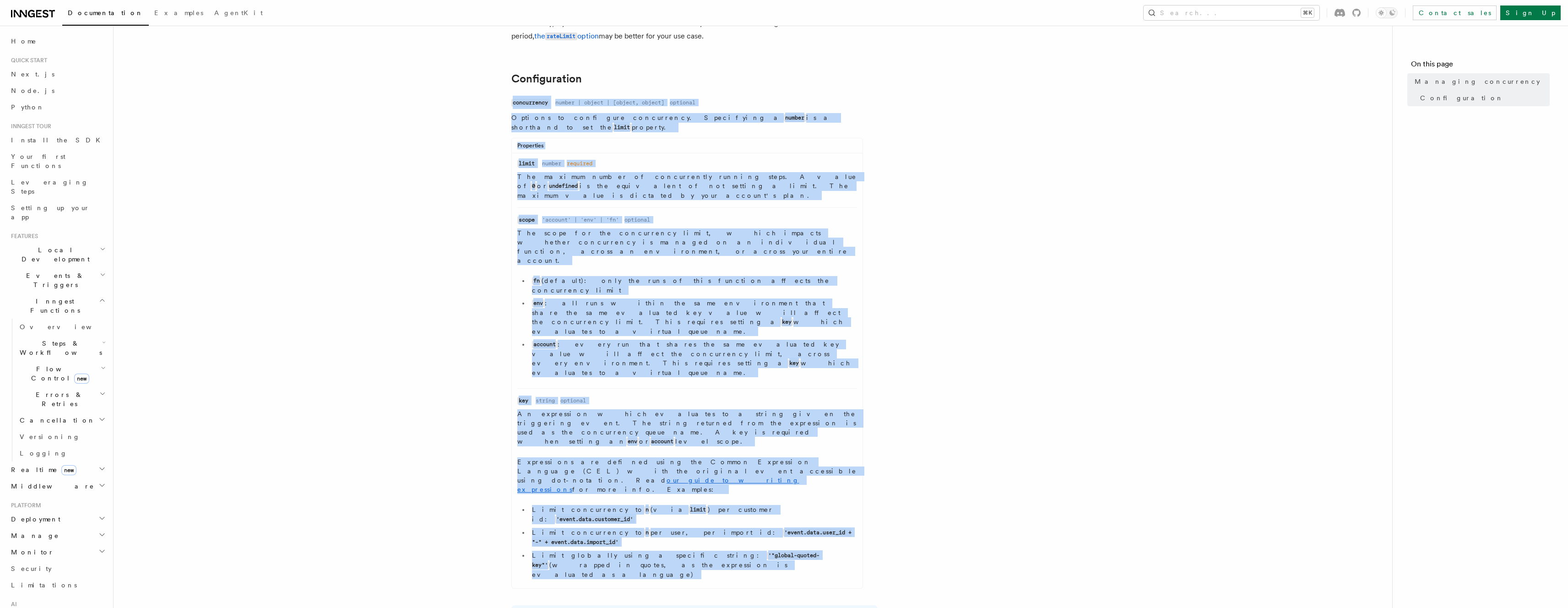
scroll to position [378, 0]
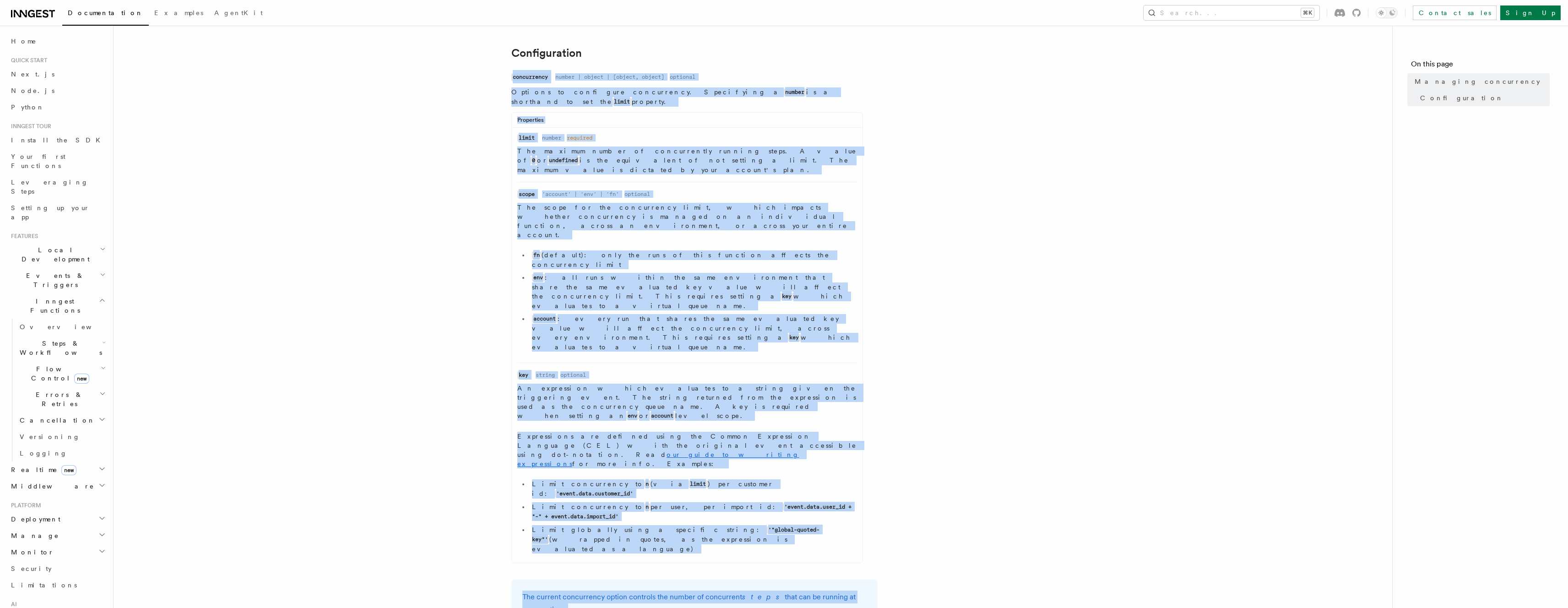
drag, startPoint x: 511, startPoint y: 266, endPoint x: 754, endPoint y: 402, distance: 278.5
click at [754, 402] on article "References TypeScript SDK Managing concurrency Limit the number of concurrently…" at bounding box center [753, 254] width 1249 height 1183
copy dl "concurrency Type number | object | [object, object] Required optional Descripti…"
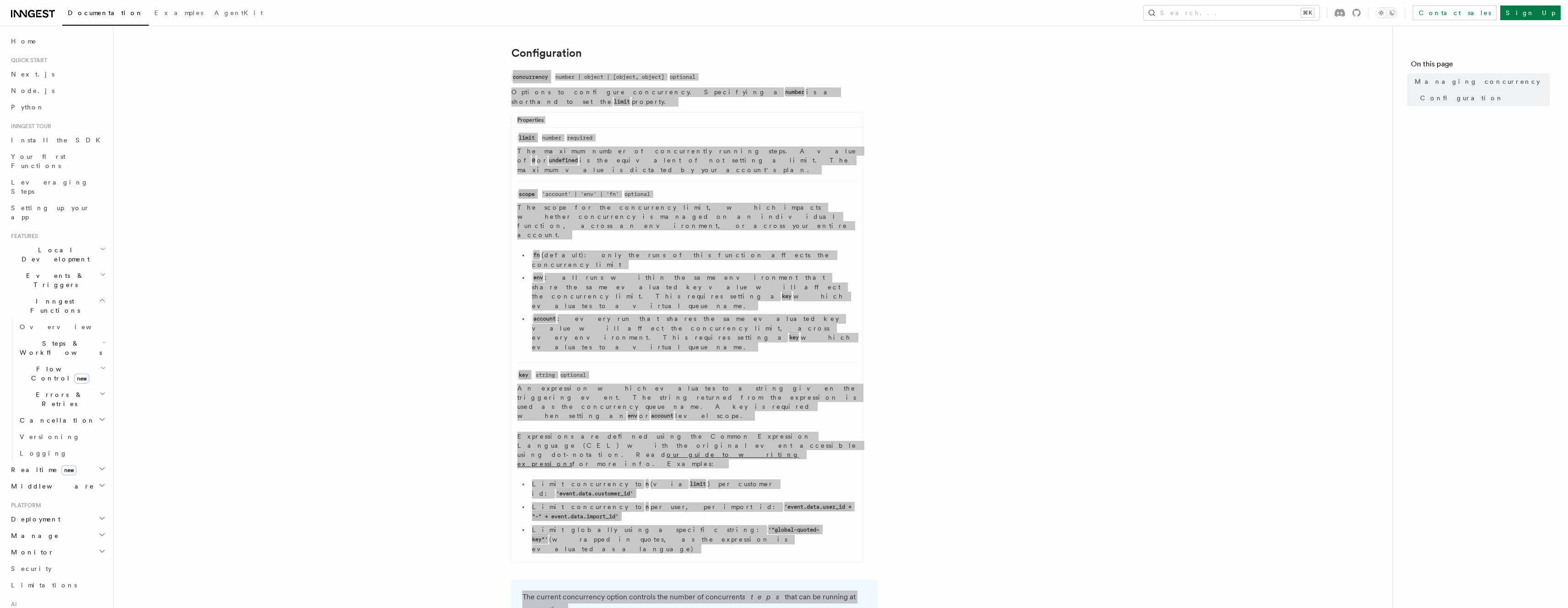
scroll to position [380, 0]
